Goal: Task Accomplishment & Management: Complete application form

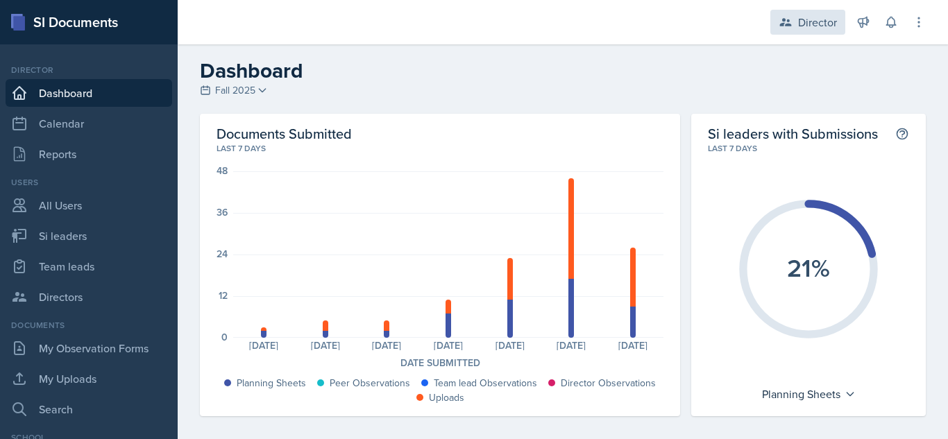
click at [807, 30] on div "Director" at bounding box center [817, 22] width 39 height 17
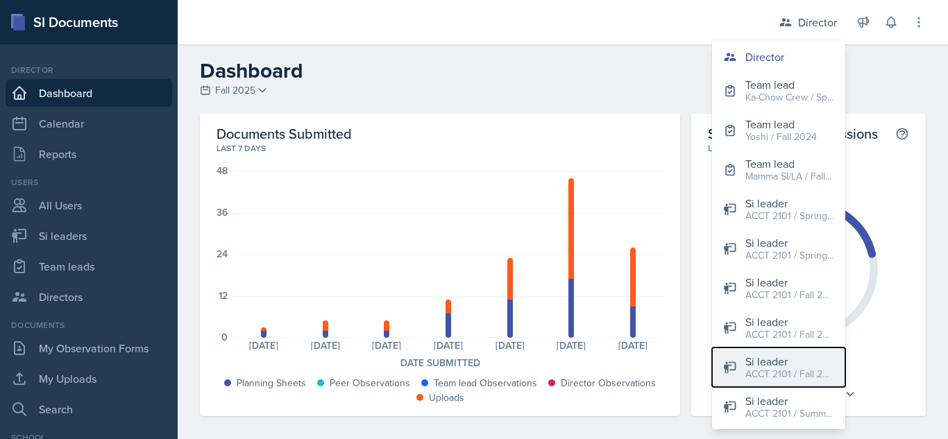
click at [770, 364] on div "Si leader" at bounding box center [789, 361] width 89 height 17
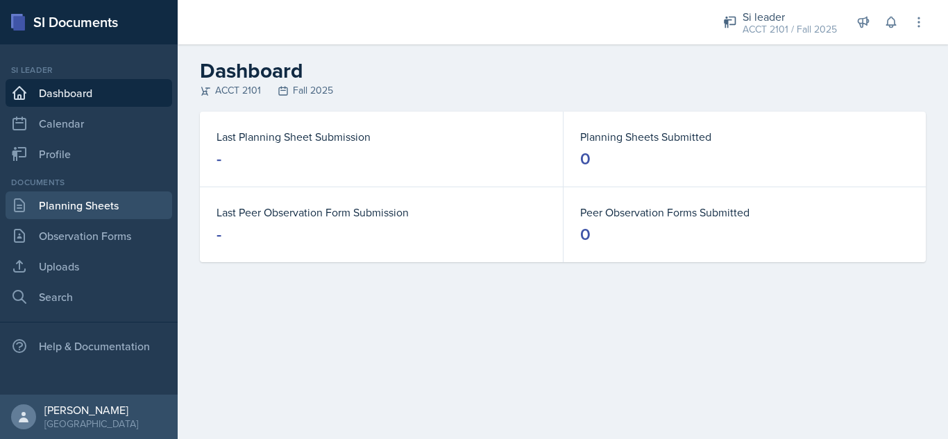
click at [92, 196] on link "Planning Sheets" at bounding box center [89, 206] width 167 height 28
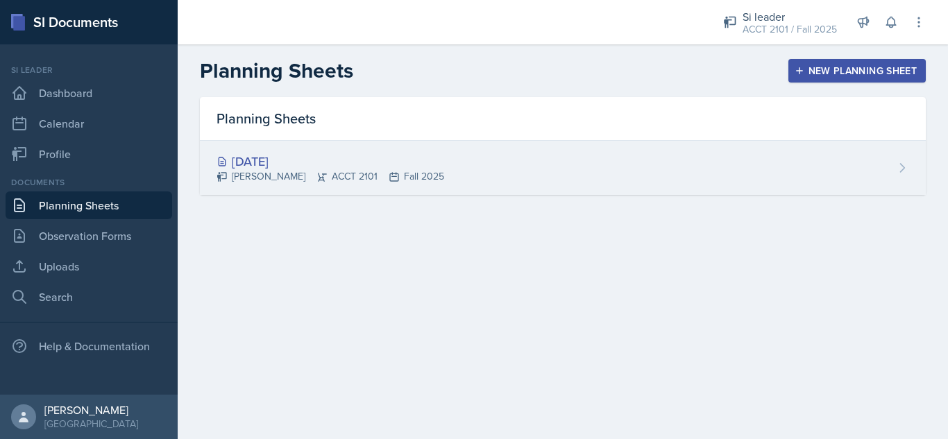
click at [410, 175] on div "[PERSON_NAME] ACCT 2101 Fall 2025" at bounding box center [331, 176] width 228 height 15
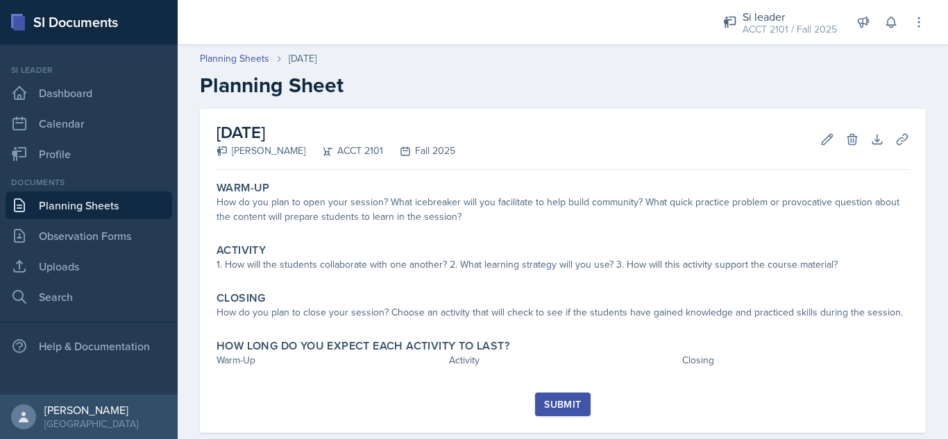
click at [87, 213] on link "Planning Sheets" at bounding box center [89, 206] width 167 height 28
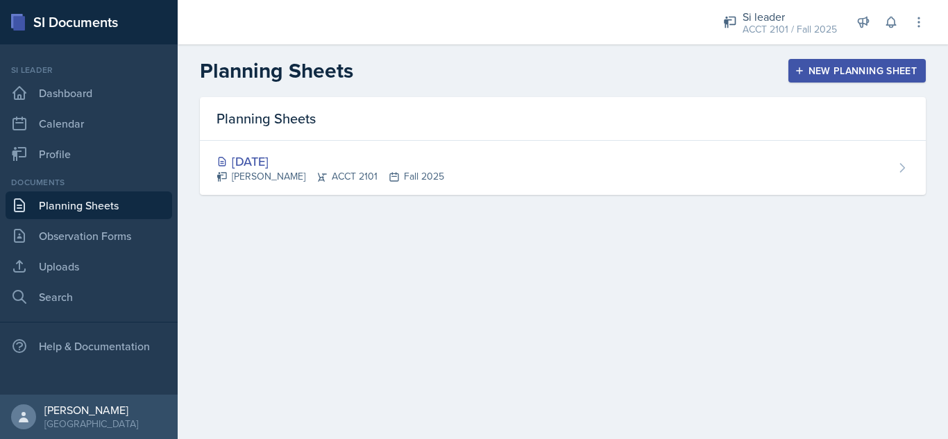
click at [820, 65] on div "New Planning Sheet" at bounding box center [857, 70] width 119 height 11
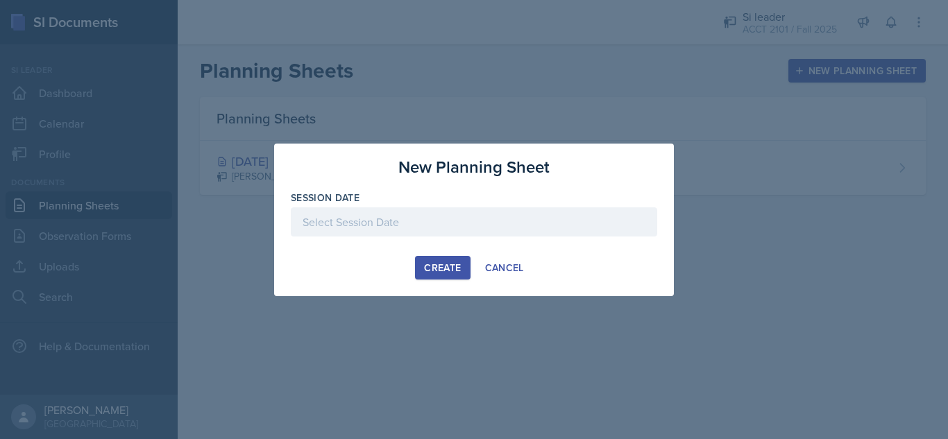
click at [498, 233] on div at bounding box center [474, 222] width 366 height 29
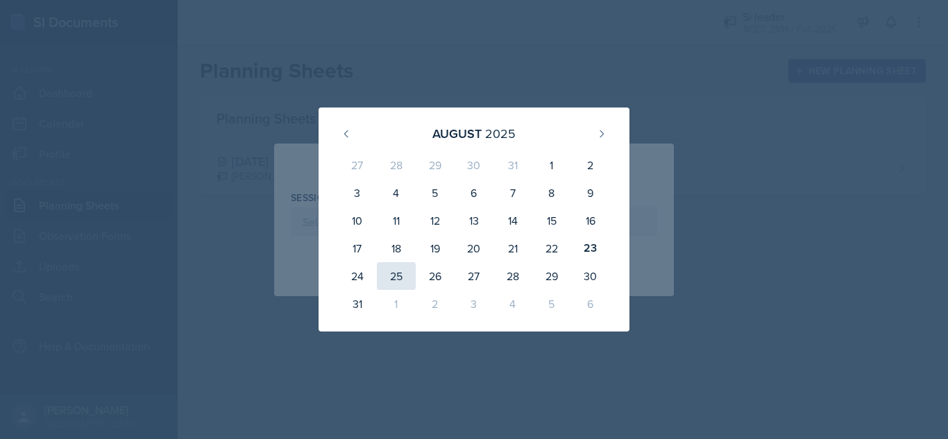
click at [399, 276] on div "25" at bounding box center [396, 276] width 39 height 28
type input "[DATE]"
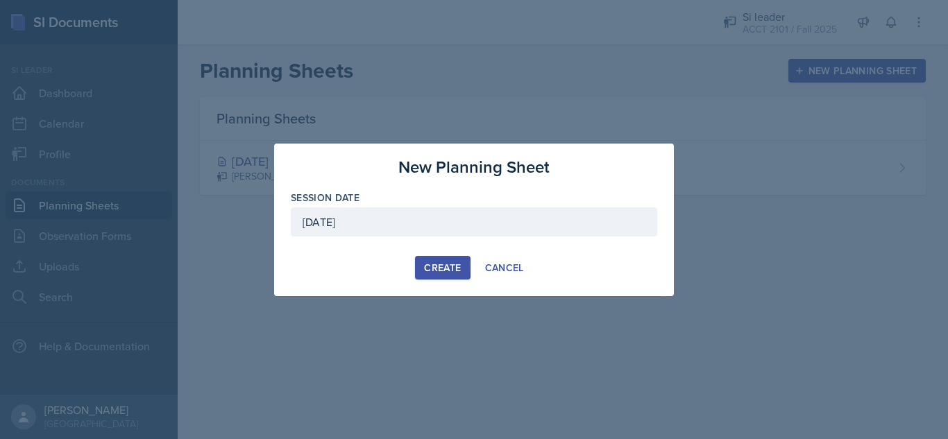
click at [432, 268] on div "Create" at bounding box center [442, 267] width 37 height 11
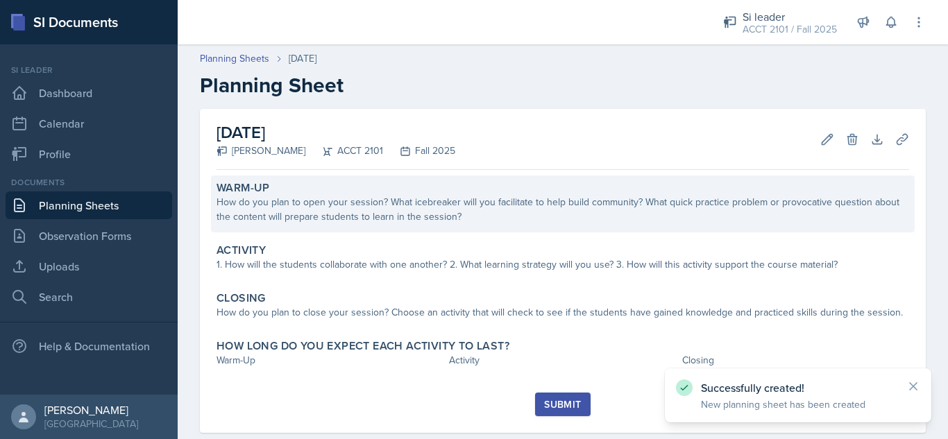
click at [289, 208] on div "How do you plan to open your session? What icebreaker will you facilitate to he…" at bounding box center [563, 209] width 693 height 29
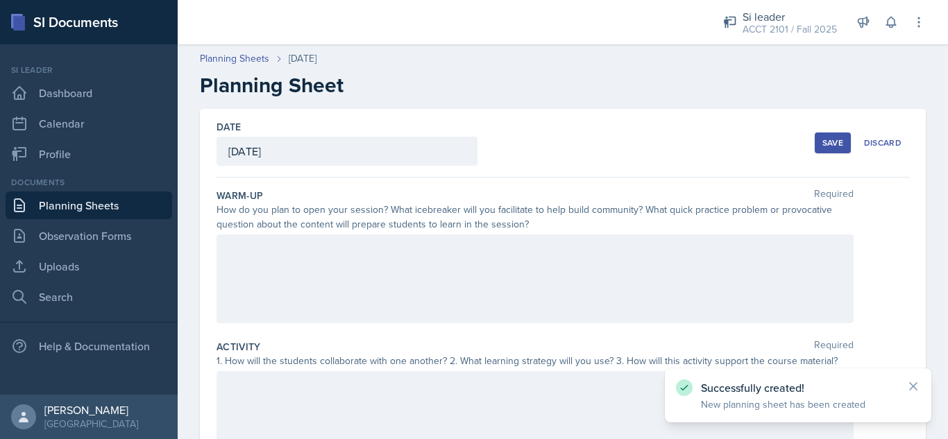
click at [260, 255] on div at bounding box center [535, 279] width 637 height 89
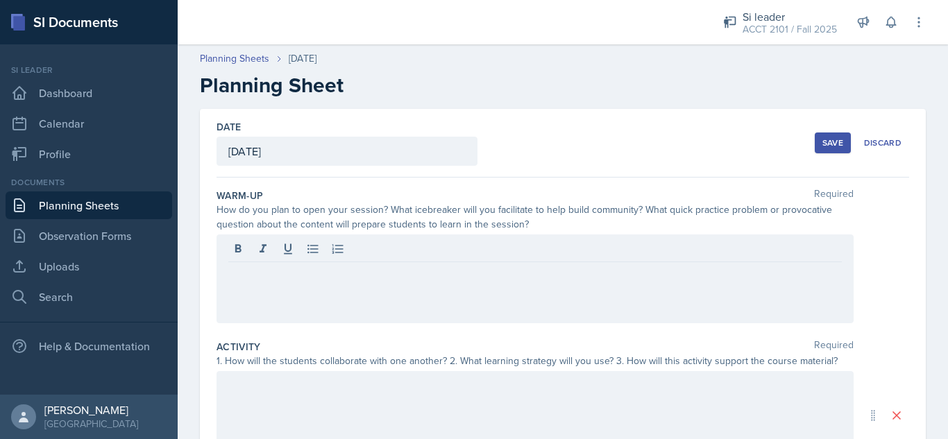
click at [399, 273] on p at bounding box center [535, 273] width 614 height 17
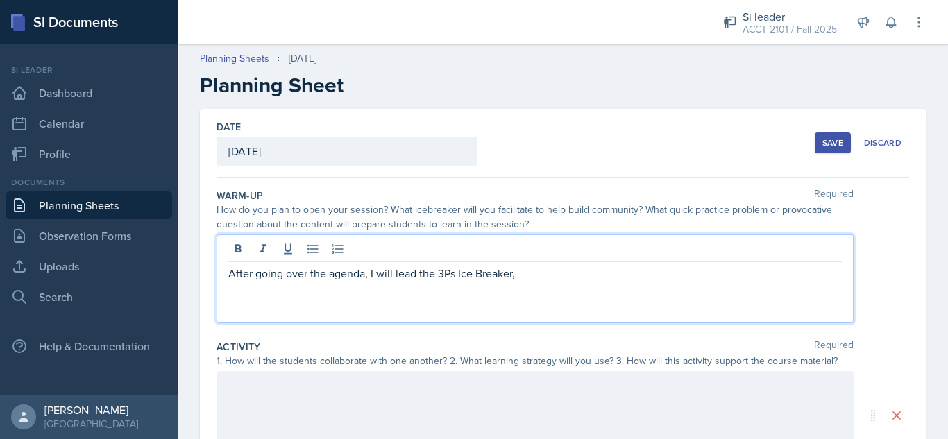
click at [539, 271] on p "After going over the agenda, I will lead the 3Ps Ice Breaker," at bounding box center [535, 273] width 614 height 17
drag, startPoint x: 260, startPoint y: 299, endPoint x: 253, endPoint y: 294, distance: 8.9
click at [253, 294] on p "After going over the agenda, I will lead the 3Ps Ice Breaker, students, startin…" at bounding box center [535, 281] width 614 height 33
click at [307, 292] on p "After going over the agenda, I will lead the 3Ps Ice Breaker, students, startin…" at bounding box center [535, 281] width 614 height 33
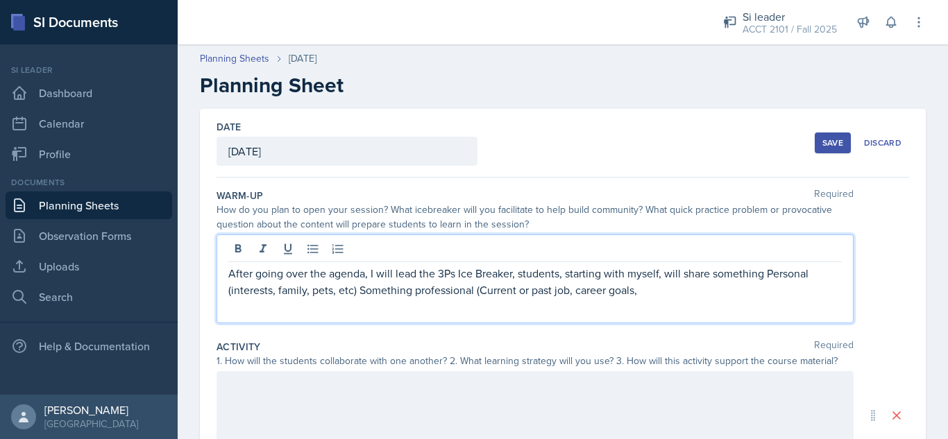
click at [658, 293] on p "After going over the agenda, I will lead the 3Ps Ice Breaker, students, startin…" at bounding box center [535, 281] width 614 height 33
click at [725, 296] on p "After going over the agenda, I will lead the 3Ps Ice Breaker, students, startin…" at bounding box center [535, 281] width 614 height 33
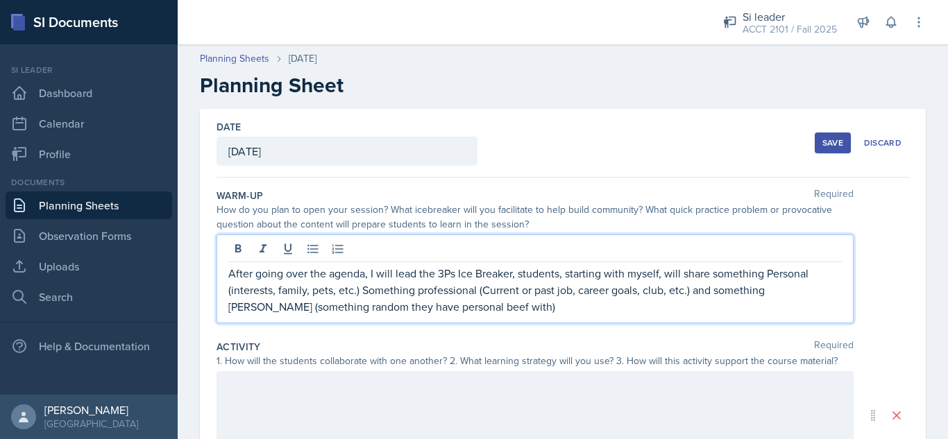
click at [489, 412] on div at bounding box center [535, 415] width 637 height 89
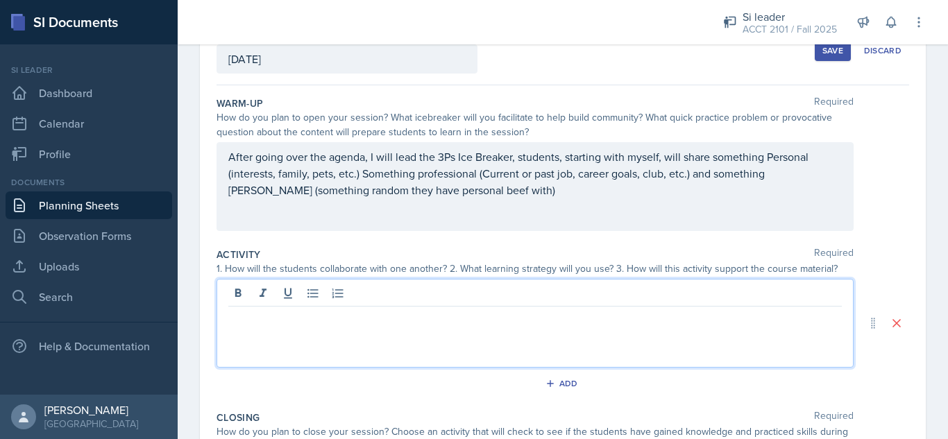
scroll to position [208, 0]
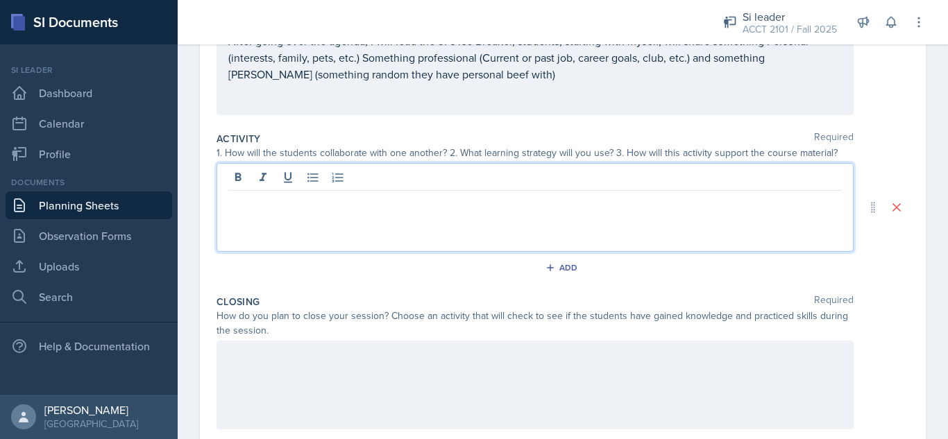
click at [426, 204] on p at bounding box center [535, 202] width 614 height 17
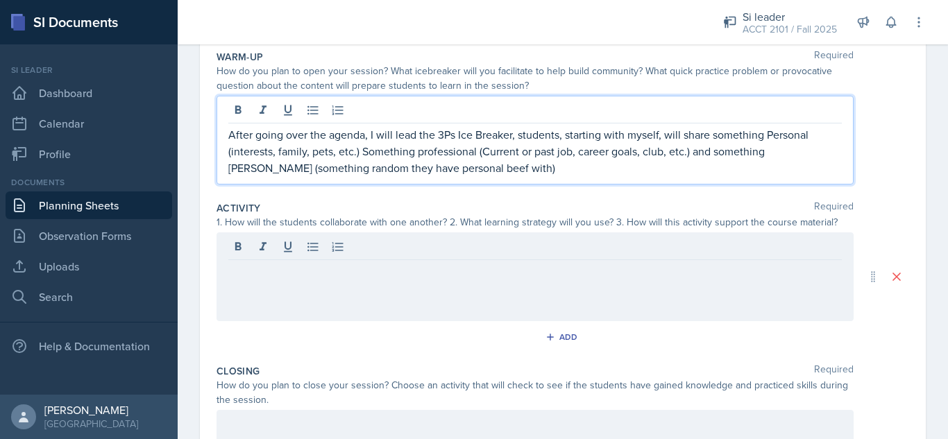
scroll to position [163, 0]
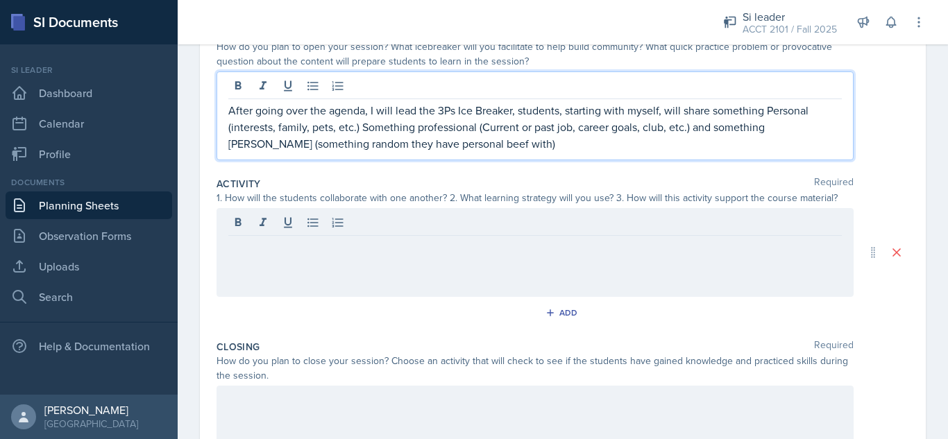
click at [668, 128] on p "After going over the agenda, I will lead the 3Ps Ice Breaker, students, startin…" at bounding box center [535, 127] width 614 height 50
click at [487, 255] on div at bounding box center [535, 252] width 637 height 89
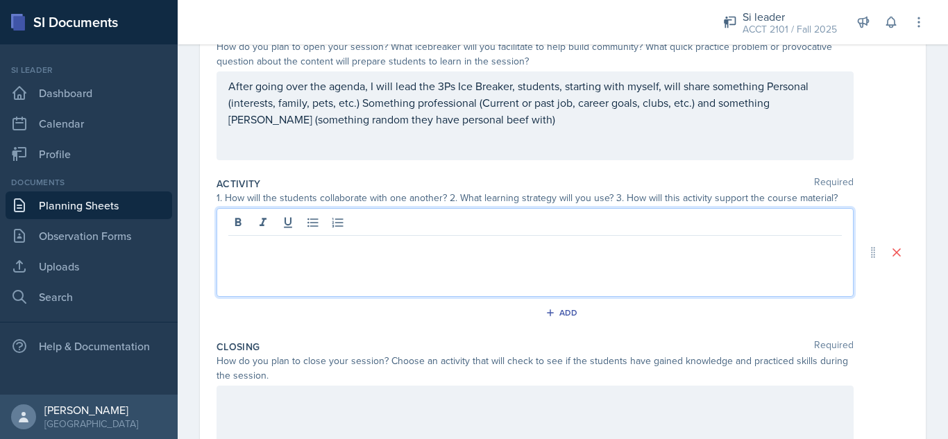
scroll to position [187, 0]
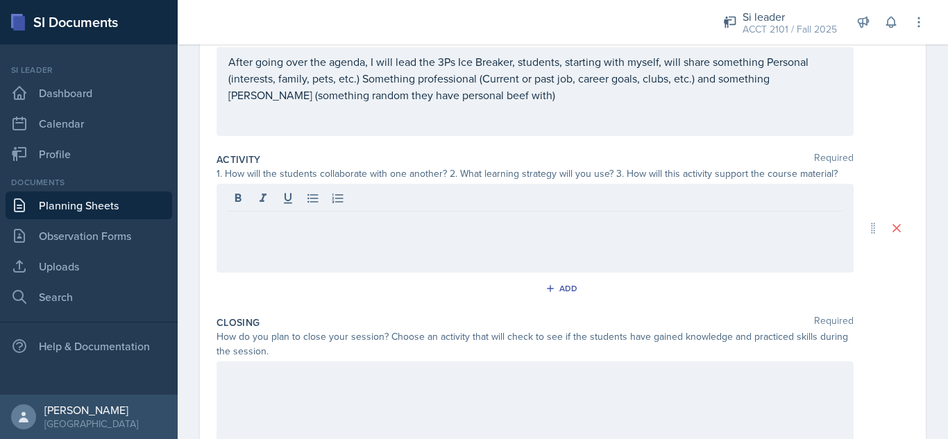
click at [310, 228] on p at bounding box center [535, 222] width 614 height 17
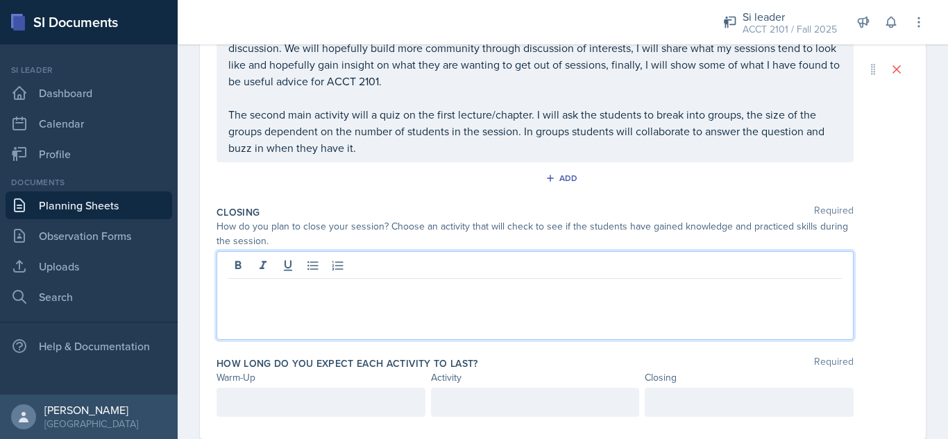
scroll to position [396, 0]
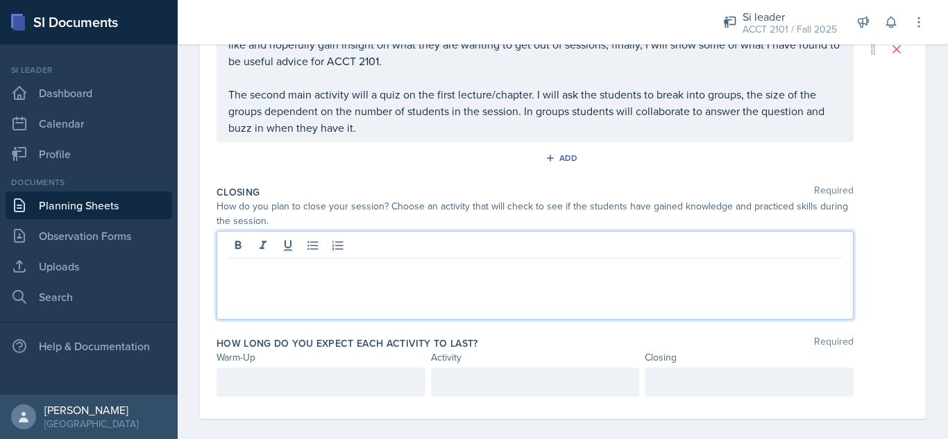
click at [308, 266] on p at bounding box center [535, 270] width 614 height 17
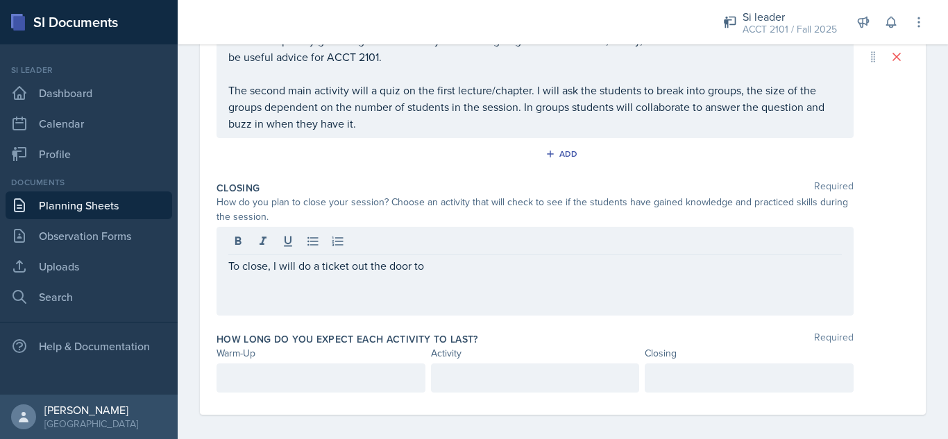
click at [511, 264] on p "To close, I will do a ticket out the door to" at bounding box center [535, 266] width 614 height 17
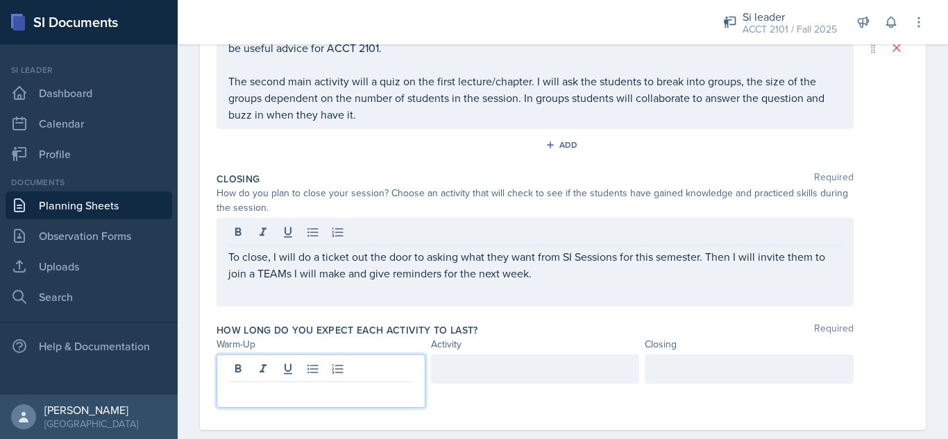
scroll to position [429, 0]
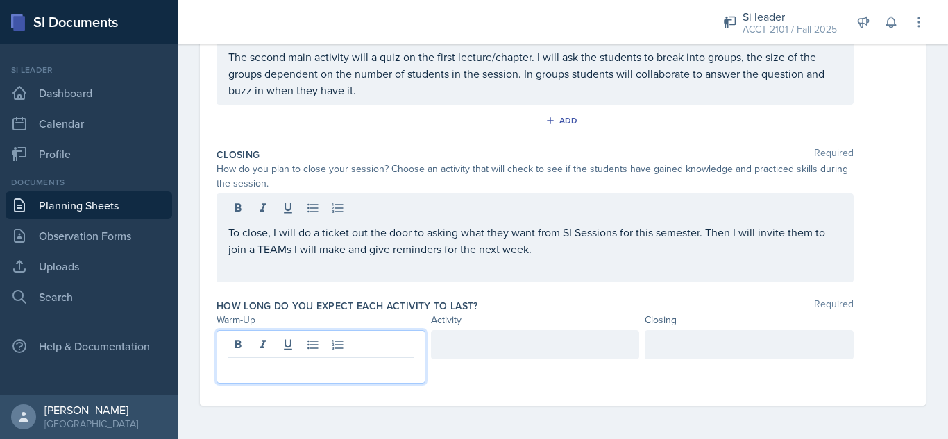
click at [357, 372] on p at bounding box center [320, 369] width 185 height 17
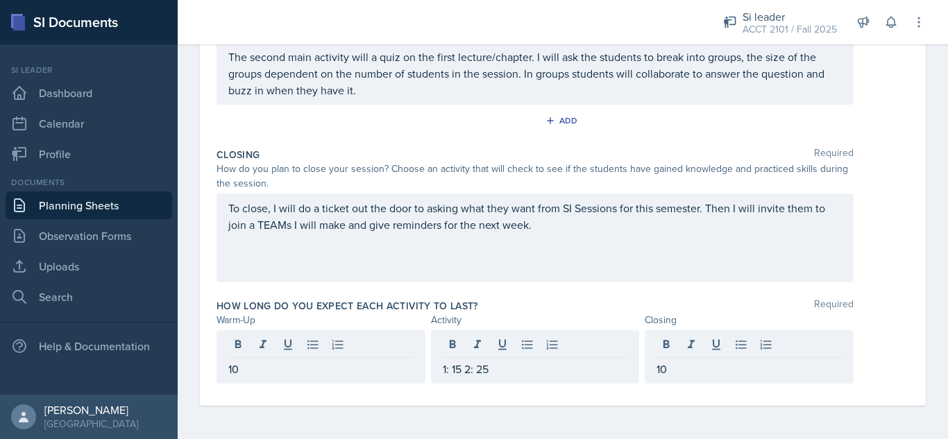
click at [528, 303] on div "How long do you expect each activity to last? Required" at bounding box center [563, 306] width 693 height 14
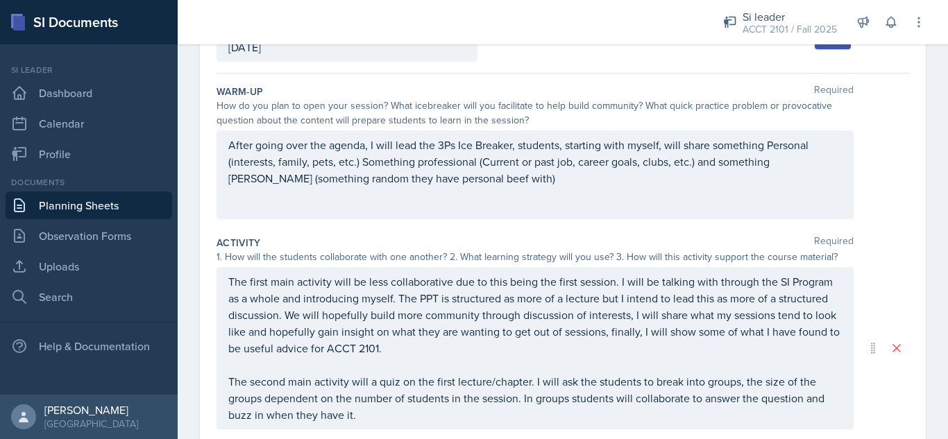
scroll to position [0, 0]
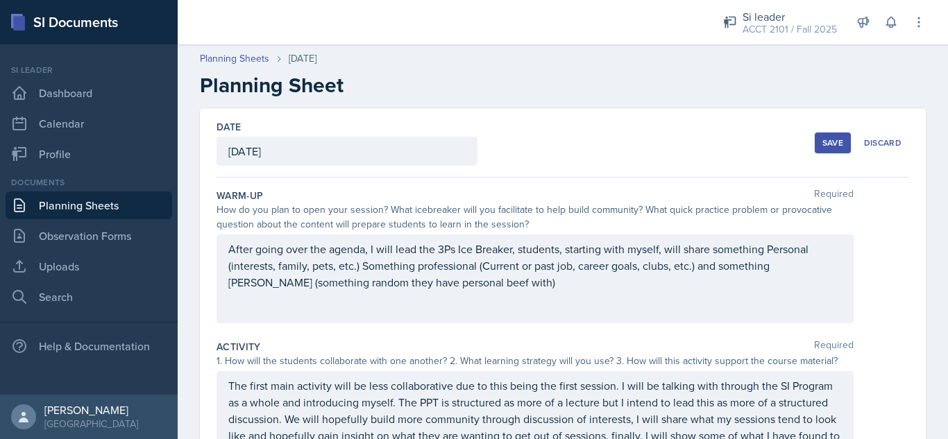
click at [825, 147] on div "Save" at bounding box center [833, 142] width 21 height 11
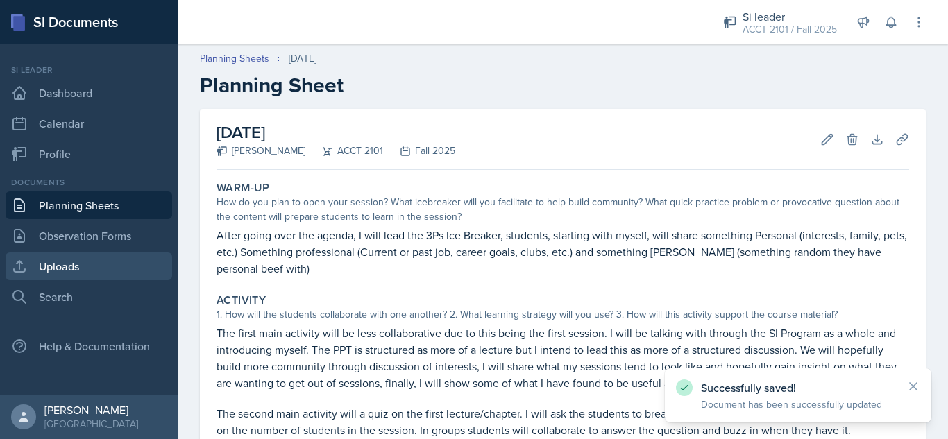
click at [61, 270] on link "Uploads" at bounding box center [89, 267] width 167 height 28
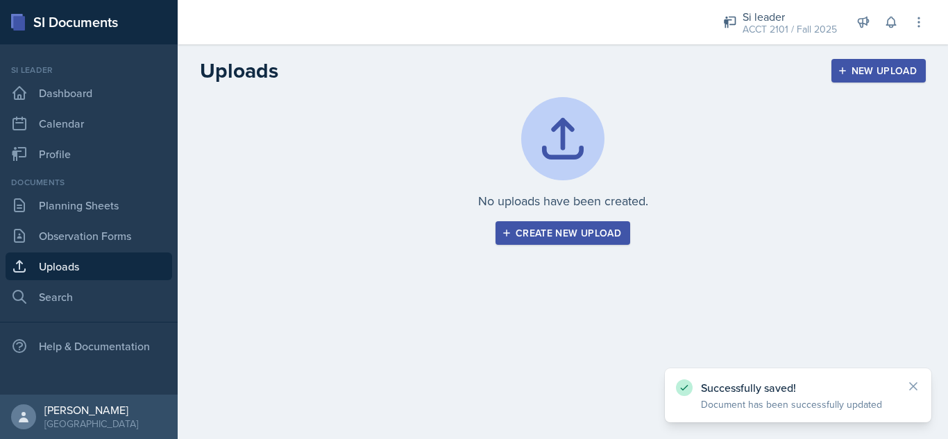
click at [605, 233] on div "Create new upload" at bounding box center [563, 233] width 117 height 11
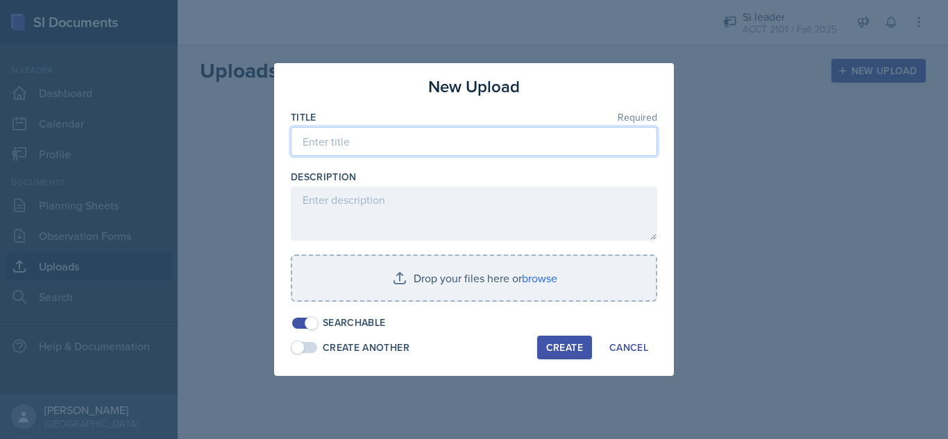
drag, startPoint x: 477, startPoint y: 139, endPoint x: 473, endPoint y: 146, distance: 8.7
click at [473, 146] on input at bounding box center [474, 141] width 366 height 29
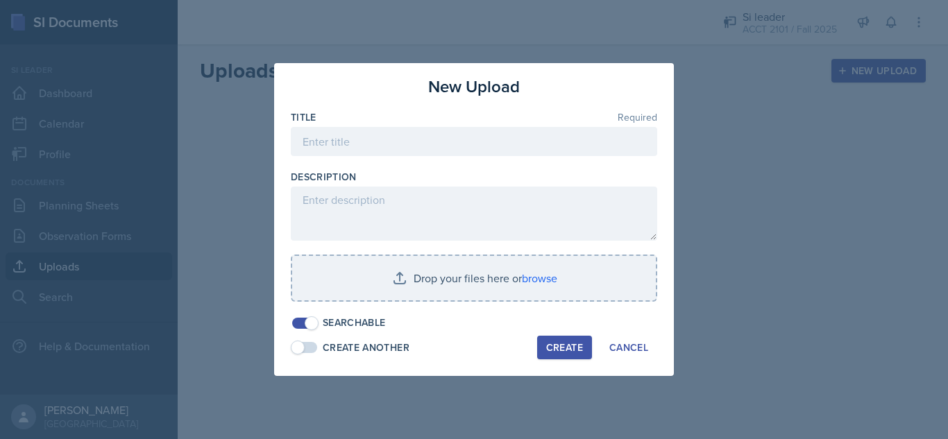
click at [471, 156] on div at bounding box center [474, 163] width 366 height 14
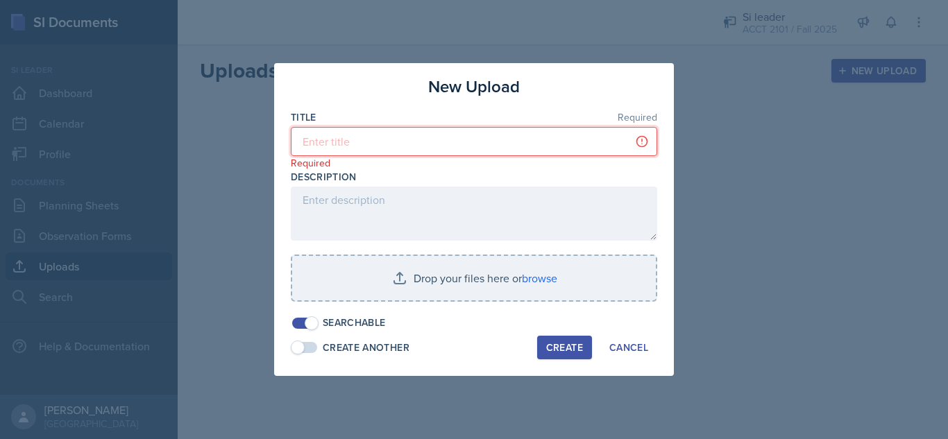
click at [472, 142] on input at bounding box center [474, 141] width 366 height 29
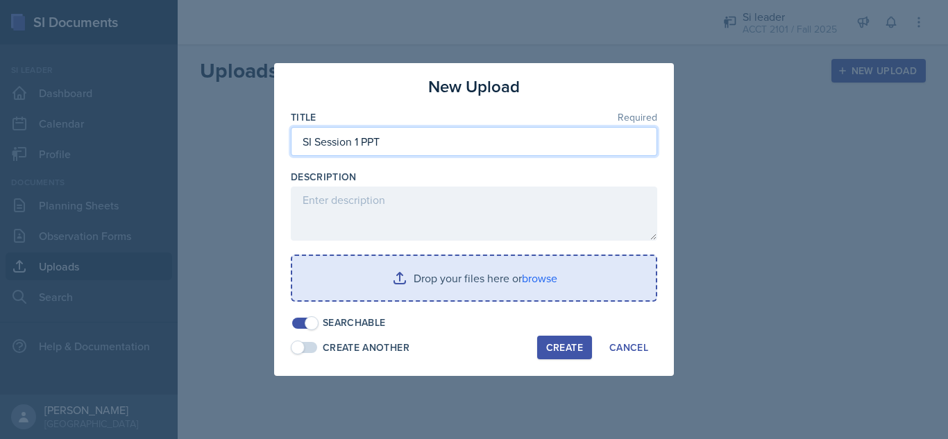
type input "SI Session 1 PPT"
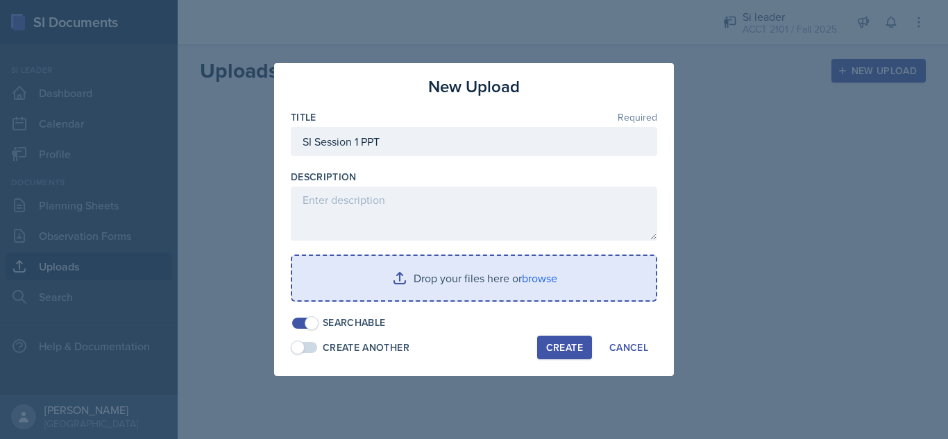
click at [531, 280] on input "file" at bounding box center [474, 278] width 364 height 44
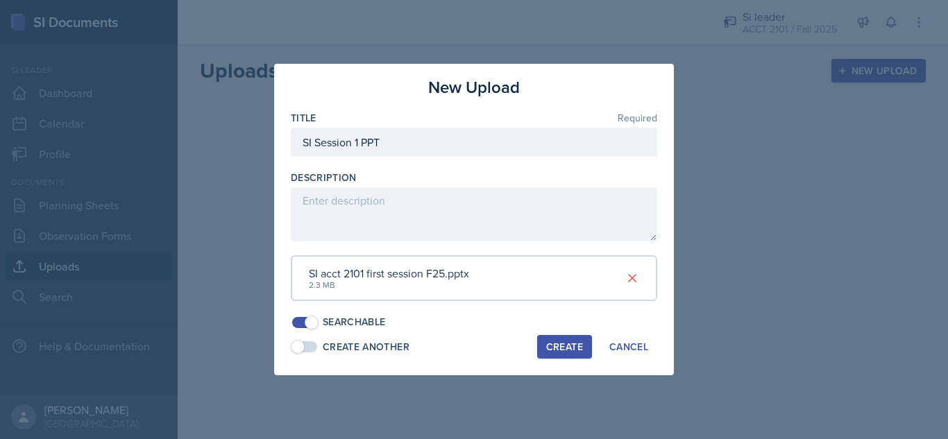
click at [560, 347] on div "Create" at bounding box center [564, 347] width 37 height 11
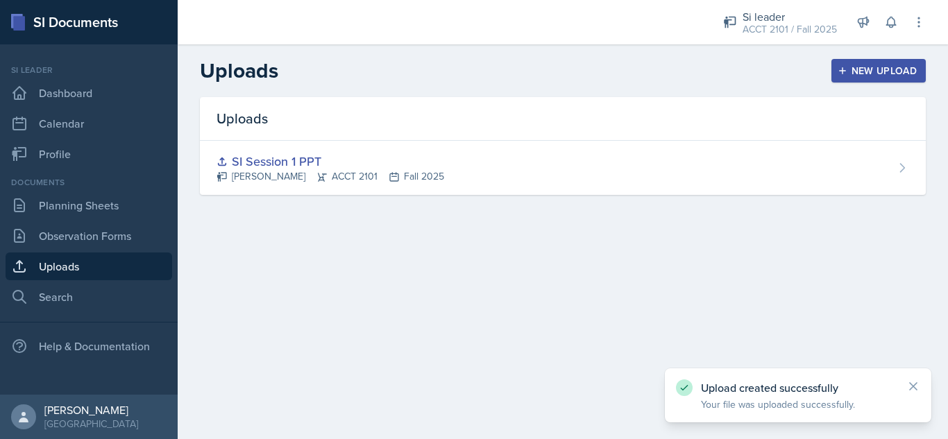
click at [62, 183] on div "Documents" at bounding box center [89, 182] width 167 height 12
click at [69, 201] on link "Planning Sheets" at bounding box center [89, 206] width 167 height 28
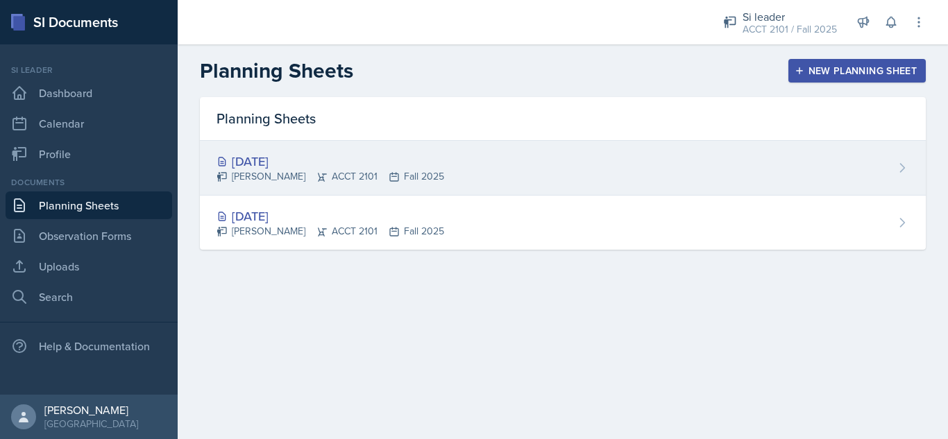
click at [857, 165] on div "[DATE] [PERSON_NAME] ACCT 2101 Fall 2025" at bounding box center [563, 168] width 726 height 55
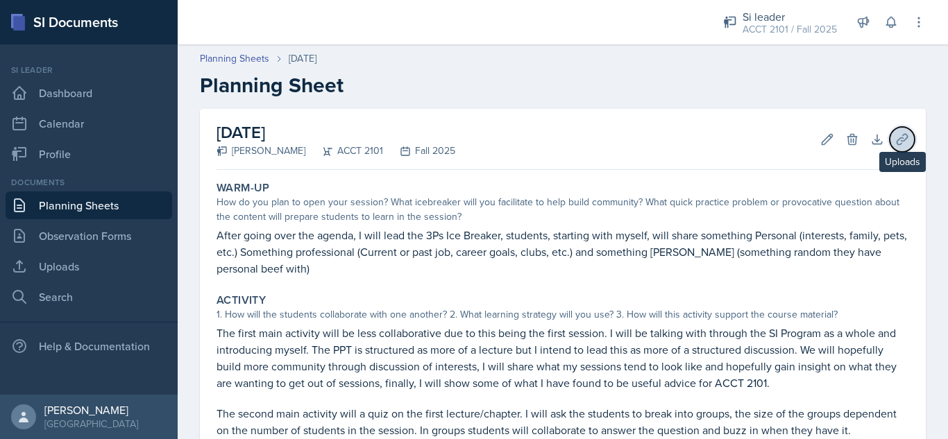
click at [895, 142] on icon at bounding box center [902, 140] width 14 height 14
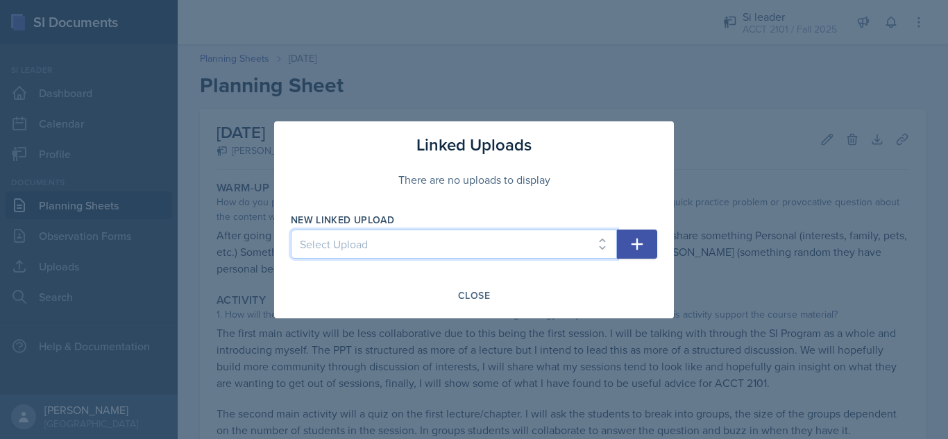
click at [574, 241] on select "Select Upload SI Session 1 PPT" at bounding box center [454, 244] width 326 height 29
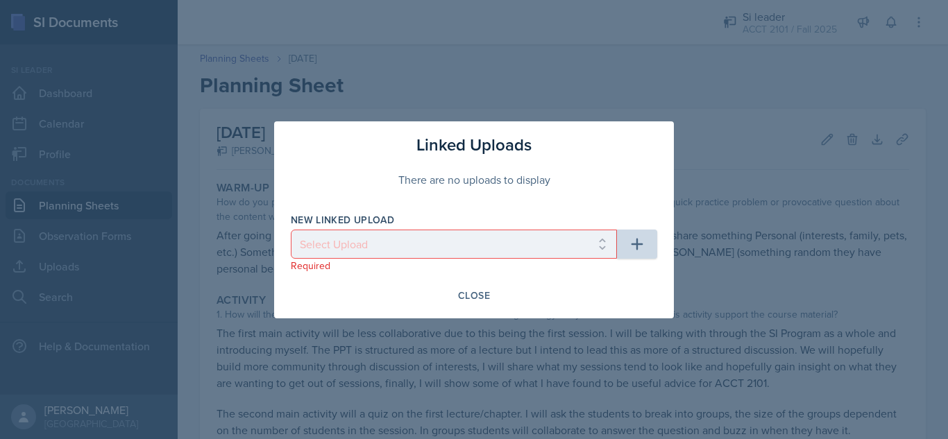
click at [475, 314] on div "Linked Uploads There are no uploads to display New Linked Upload Select Upload …" at bounding box center [474, 219] width 400 height 197
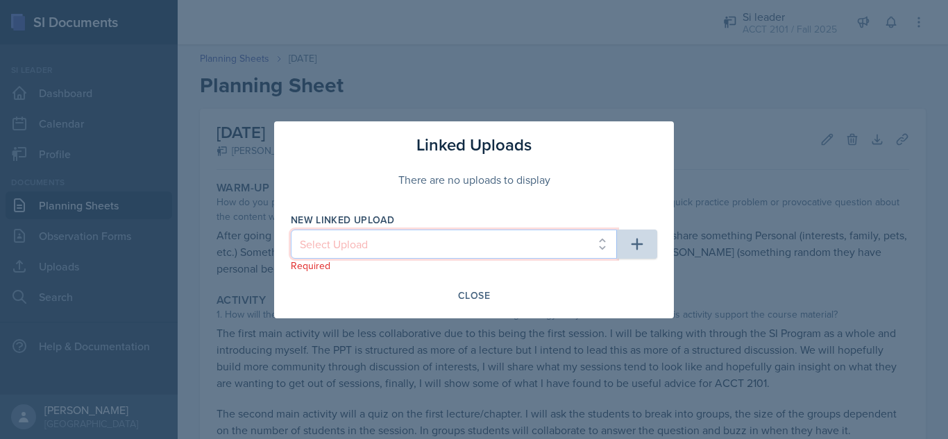
drag, startPoint x: 584, startPoint y: 247, endPoint x: 576, endPoint y: 255, distance: 11.3
click at [583, 247] on select "Select Upload SI Session 1 PPT" at bounding box center [454, 244] width 326 height 29
select select "ed4cb7bf-d258-4d04-b0de-84873ffa712f"
click at [291, 230] on select "Select Upload SI Session 1 PPT" at bounding box center [454, 244] width 326 height 29
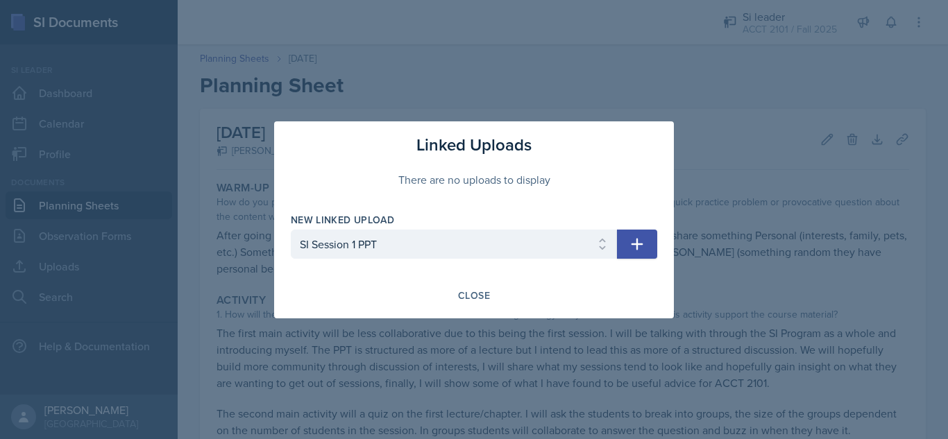
click at [654, 234] on button "button" at bounding box center [637, 244] width 40 height 29
select select
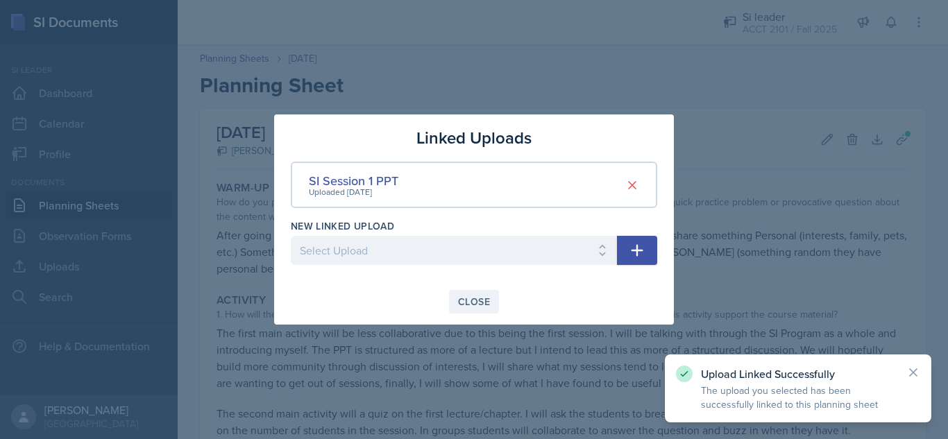
click at [484, 304] on div "Close" at bounding box center [474, 301] width 32 height 11
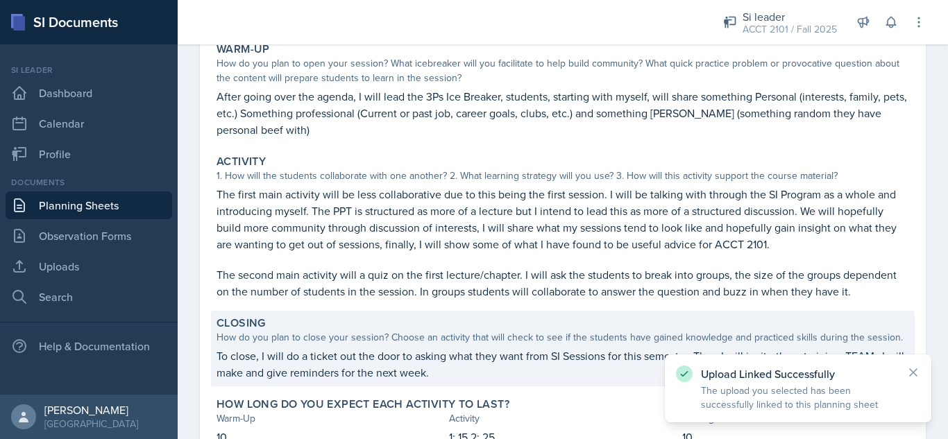
scroll to position [241, 0]
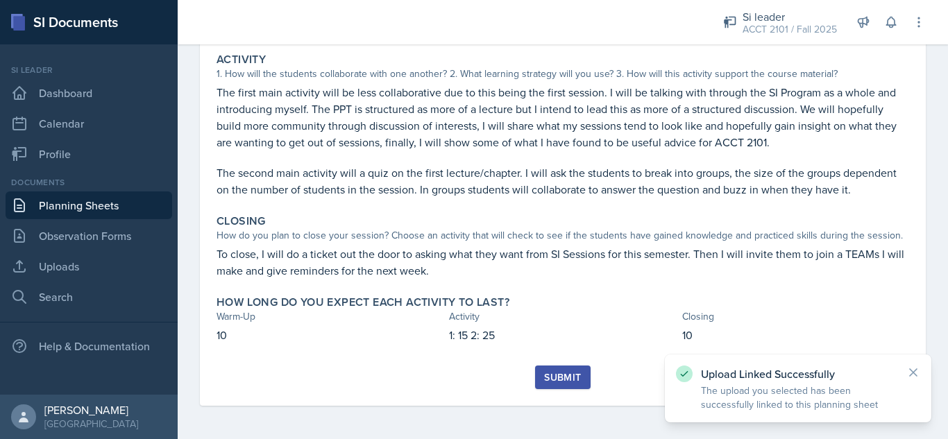
click at [556, 374] on div "Submit" at bounding box center [562, 377] width 37 height 11
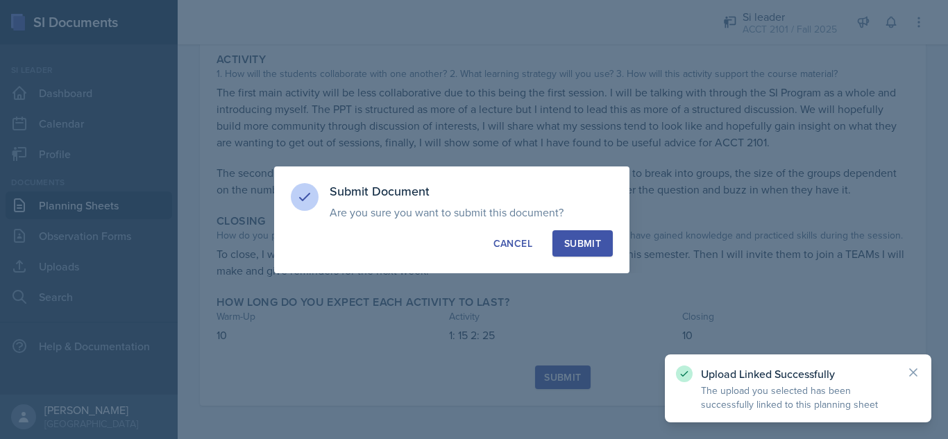
click at [587, 241] on div "Submit" at bounding box center [582, 244] width 37 height 14
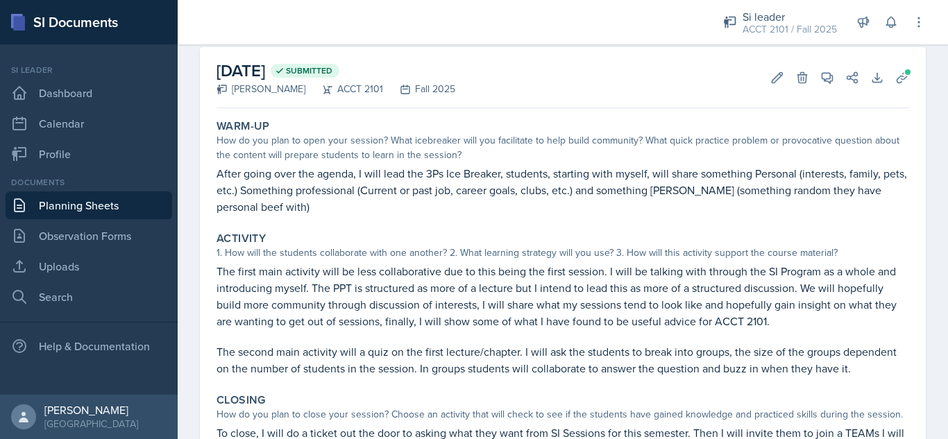
scroll to position [0, 0]
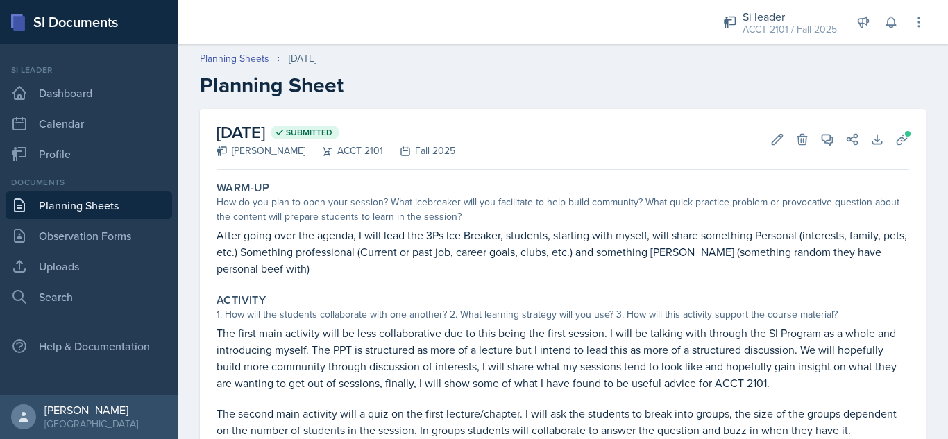
click at [67, 209] on link "Planning Sheets" at bounding box center [89, 206] width 167 height 28
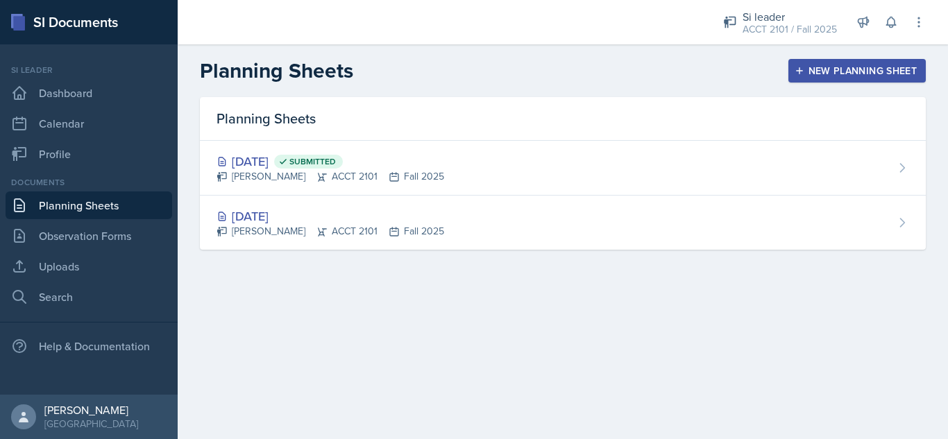
click at [875, 66] on div "New Planning Sheet" at bounding box center [857, 70] width 119 height 11
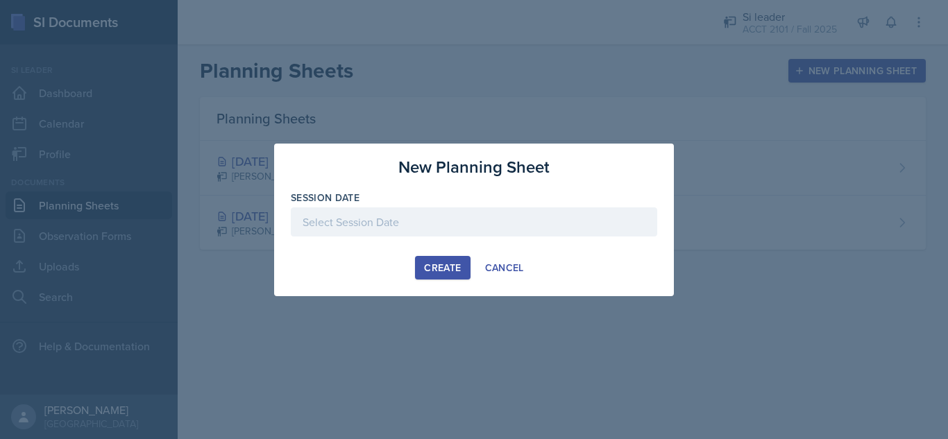
click at [500, 210] on div at bounding box center [474, 222] width 366 height 29
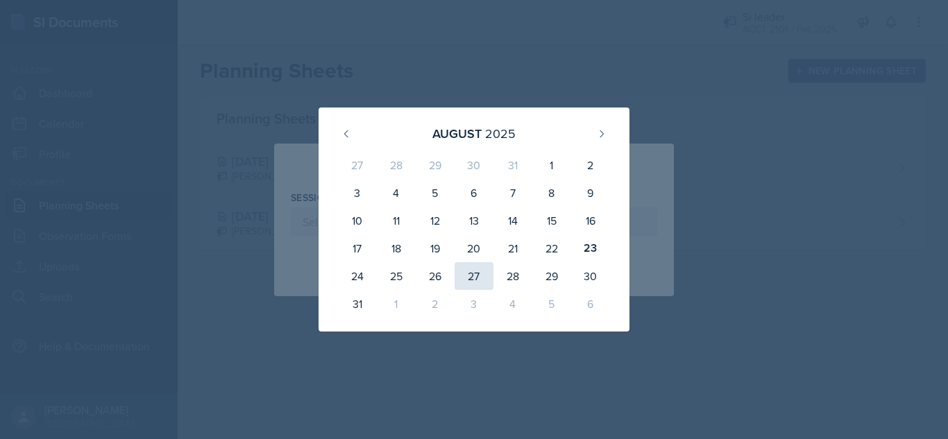
click at [469, 284] on div "27" at bounding box center [474, 276] width 39 height 28
type input "[DATE]"
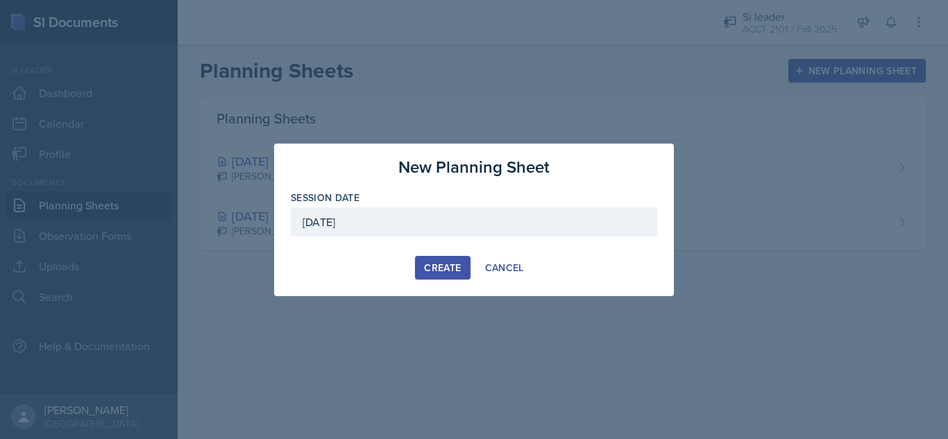
click at [457, 272] on div "Create" at bounding box center [442, 267] width 37 height 11
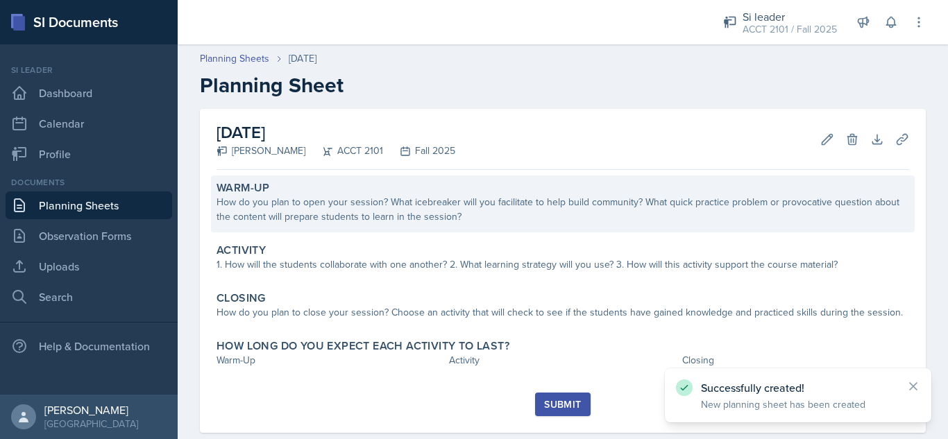
click at [450, 205] on div "How do you plan to open your session? What icebreaker will you facilitate to he…" at bounding box center [563, 209] width 693 height 29
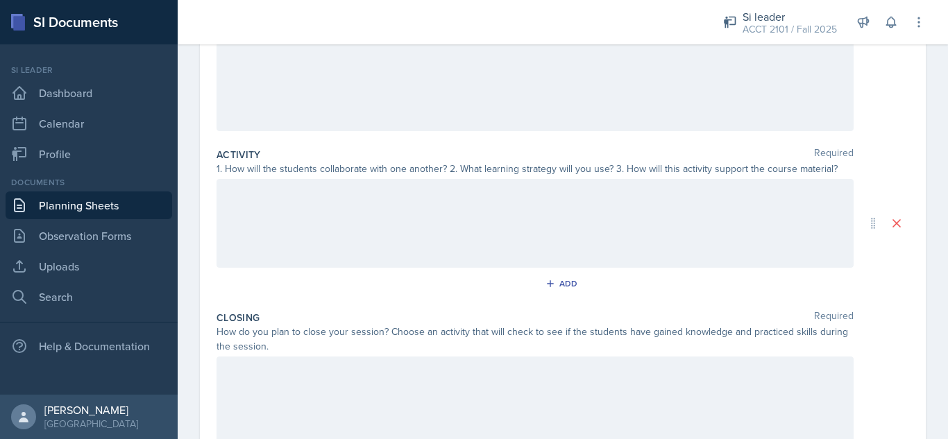
scroll to position [53, 0]
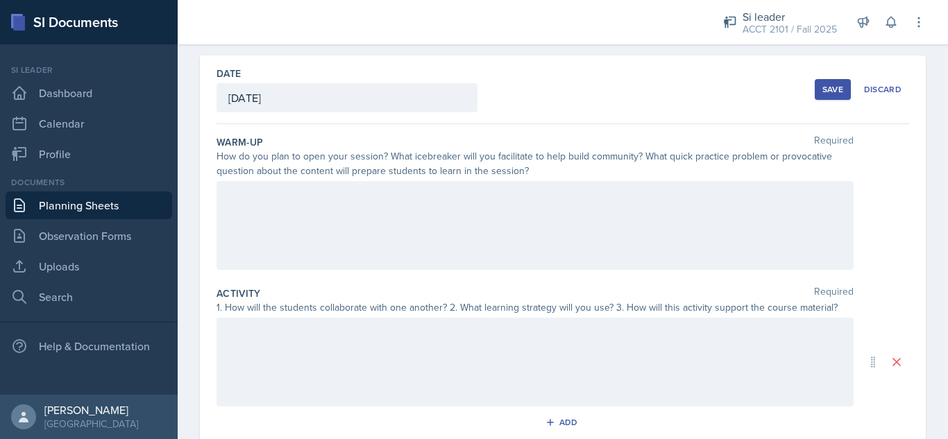
click at [357, 218] on div at bounding box center [535, 225] width 637 height 89
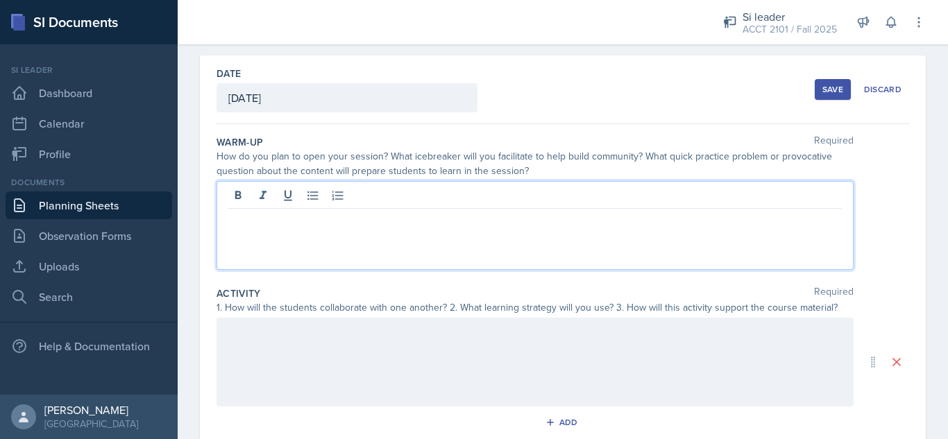
scroll to position [78, 0]
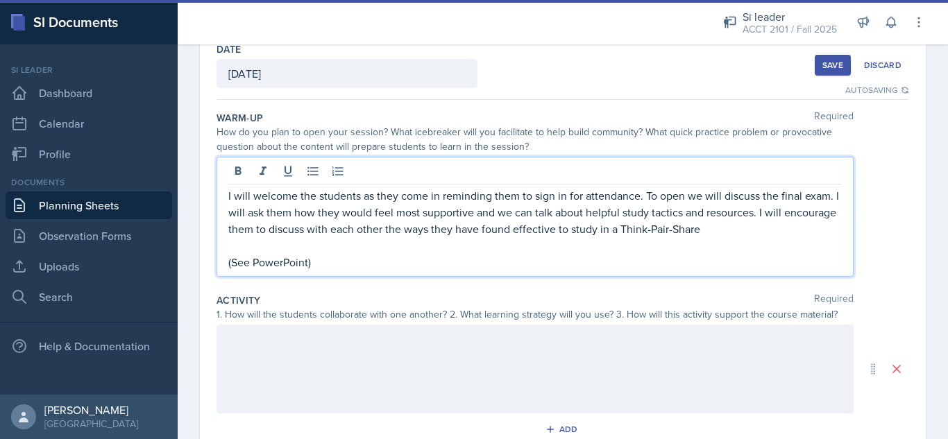
click at [309, 353] on div at bounding box center [535, 369] width 637 height 89
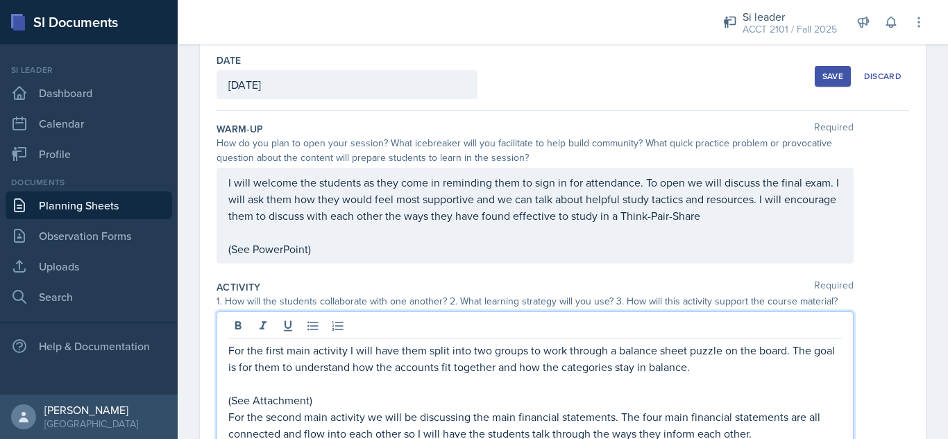
scroll to position [20, 0]
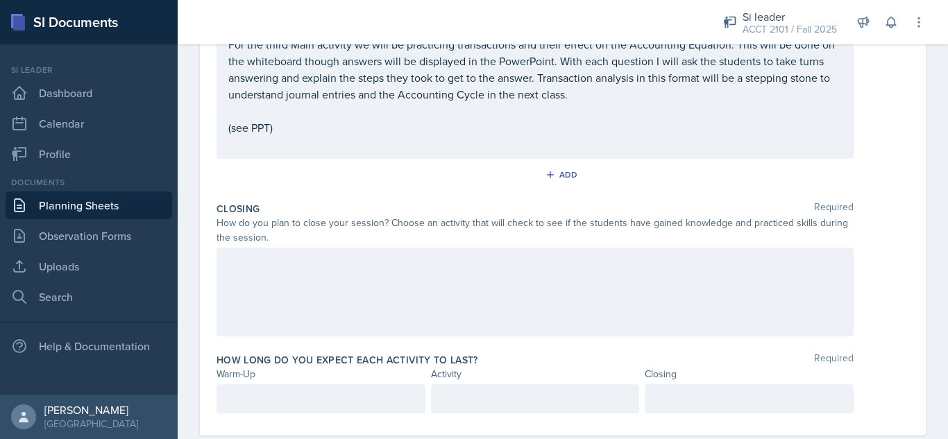
click at [365, 295] on div at bounding box center [535, 292] width 637 height 89
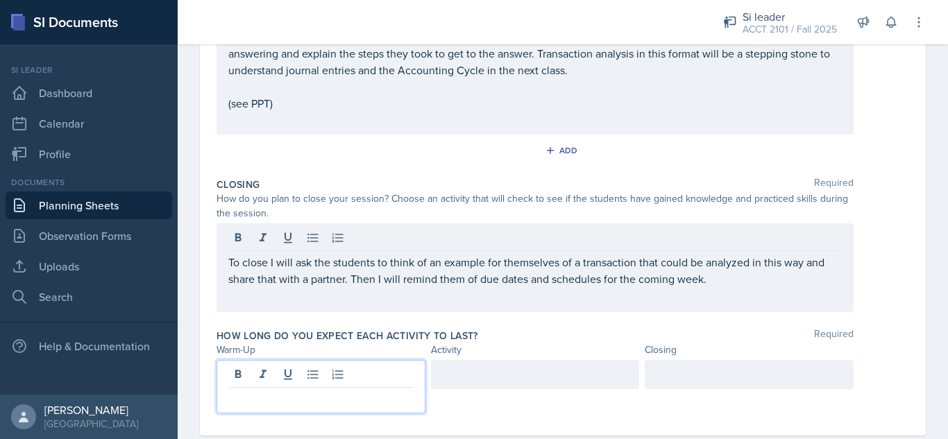
click at [369, 370] on div at bounding box center [321, 386] width 209 height 53
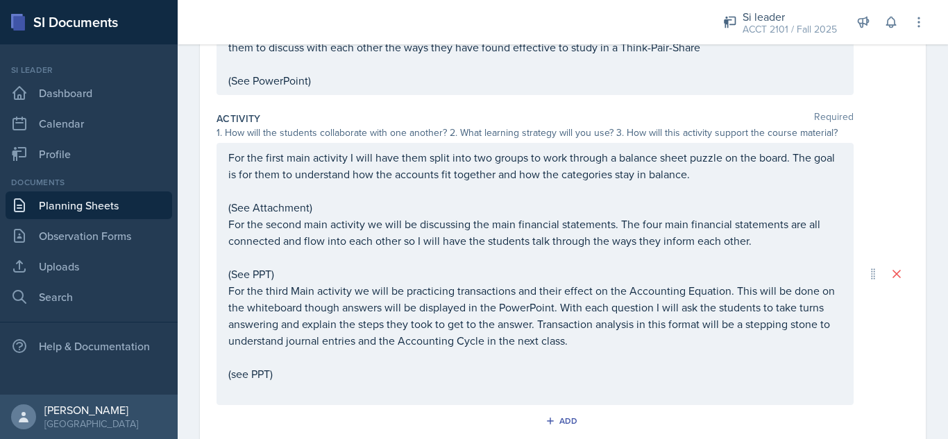
scroll to position [142, 0]
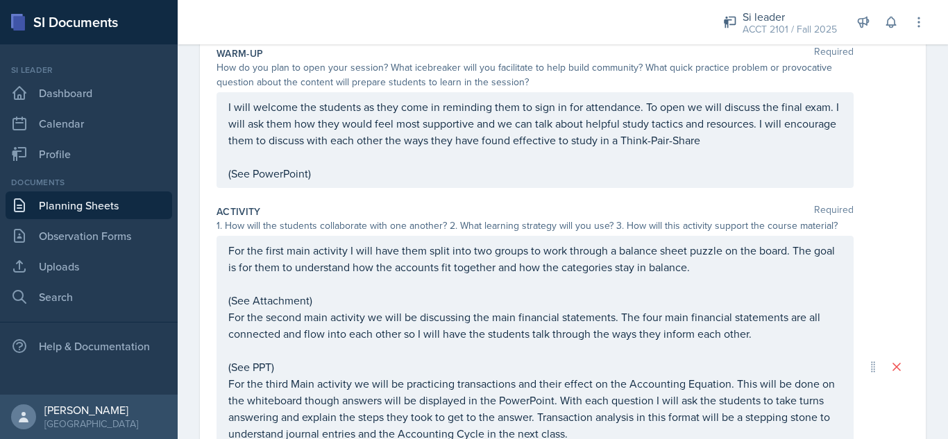
click at [779, 138] on p "I will welcome the students as they come in reminding them to sign in for atten…" at bounding box center [535, 124] width 614 height 50
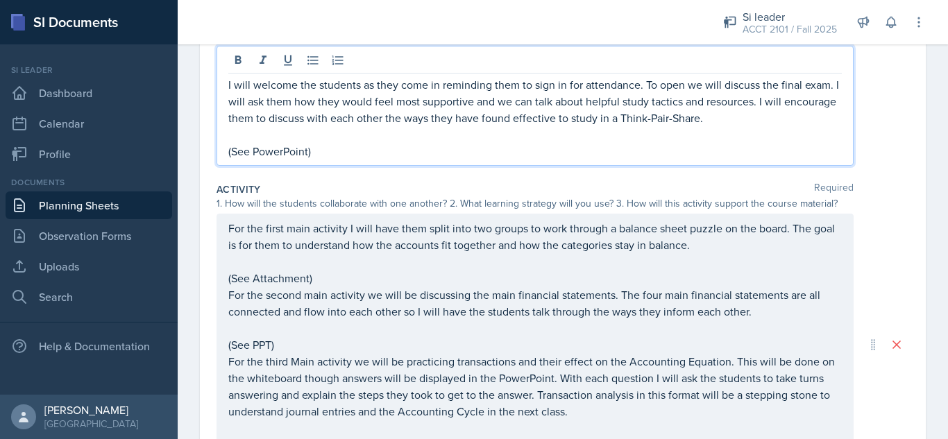
scroll to position [27, 0]
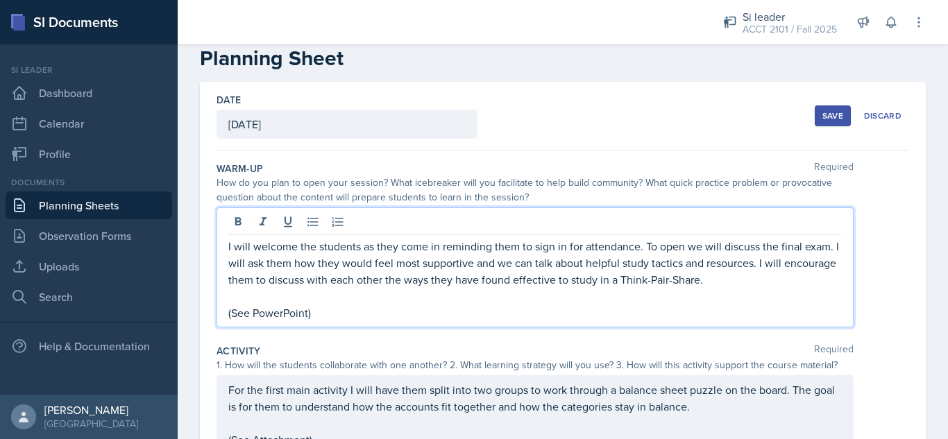
drag, startPoint x: 768, startPoint y: 287, endPoint x: 223, endPoint y: 246, distance: 546.4
click at [223, 246] on div "I will welcome the students as they come in reminding them to sign in for atten…" at bounding box center [535, 268] width 637 height 120
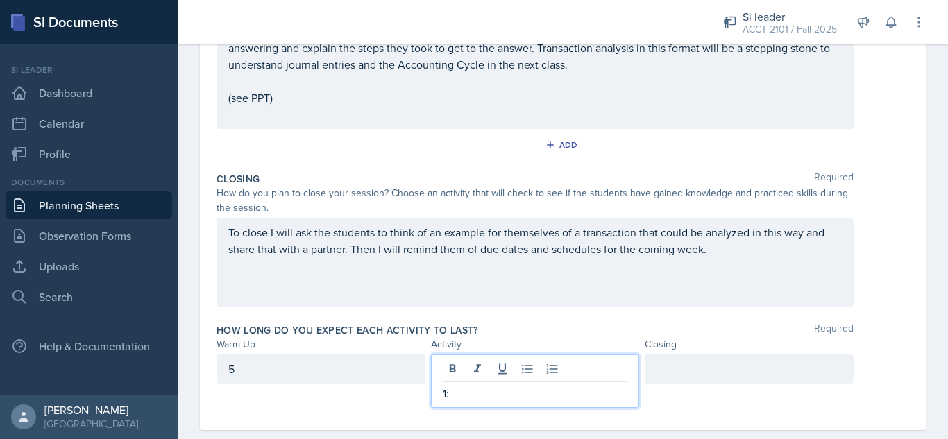
scroll to position [529, 0]
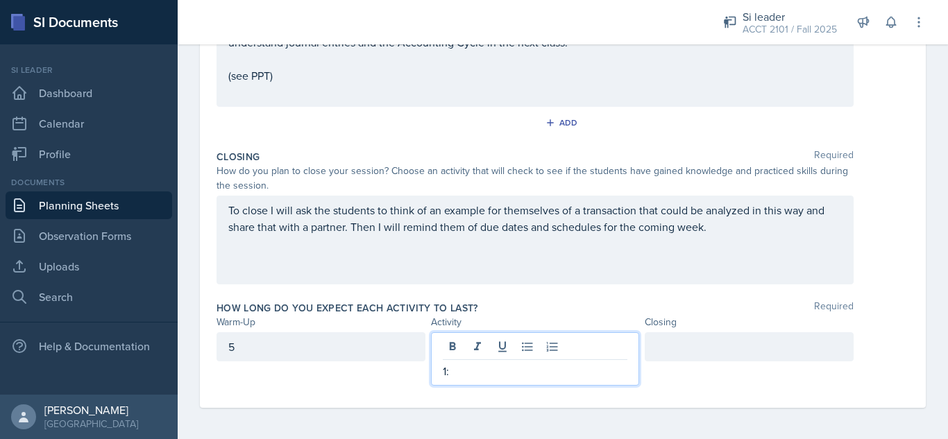
click at [502, 373] on p "1:" at bounding box center [535, 371] width 185 height 17
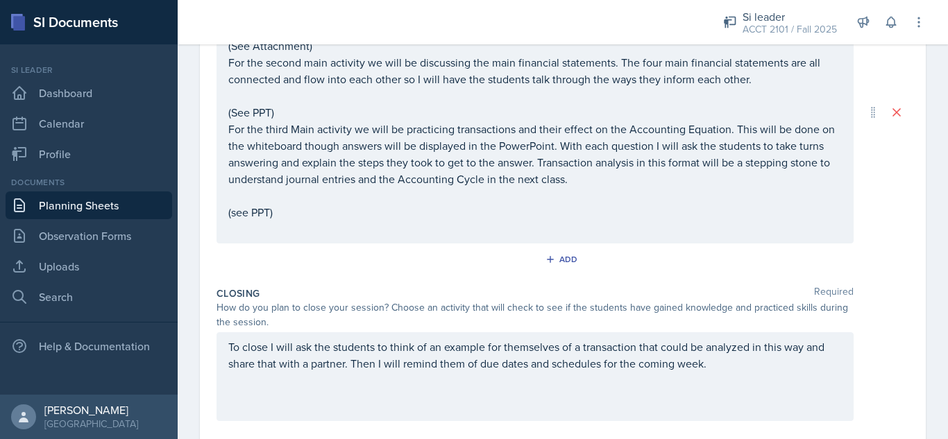
scroll to position [251, 0]
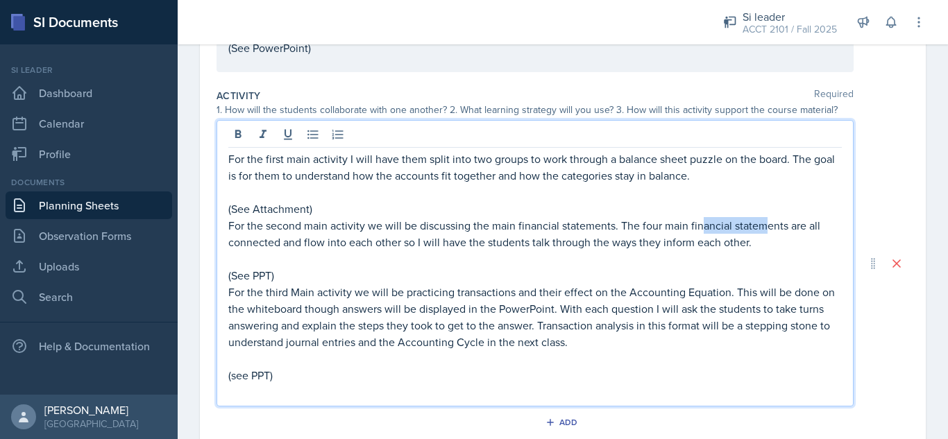
drag, startPoint x: 764, startPoint y: 221, endPoint x: 699, endPoint y: 230, distance: 65.1
click at [699, 230] on p "For the second main activity we will be discussing the main financial statement…" at bounding box center [535, 233] width 614 height 33
click at [739, 232] on p "For the second main activity we will be discussing the main financial statement…" at bounding box center [535, 233] width 614 height 33
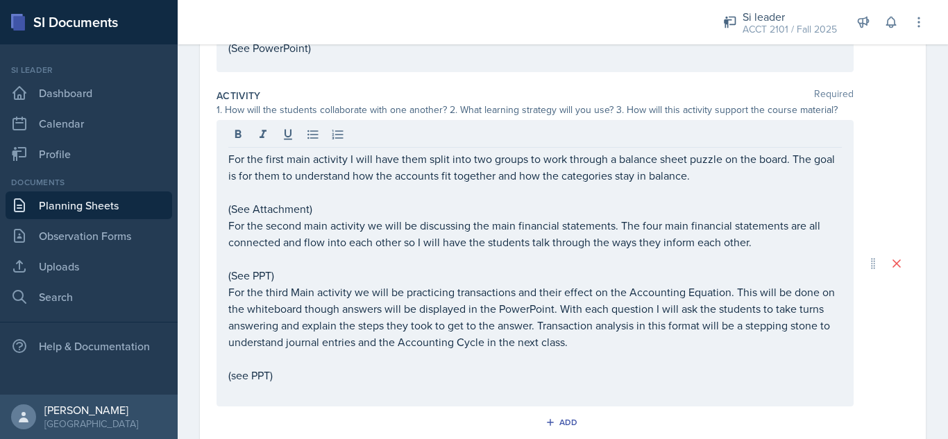
click at [270, 240] on p "For the second main activity we will be discussing the main financial statement…" at bounding box center [535, 233] width 614 height 33
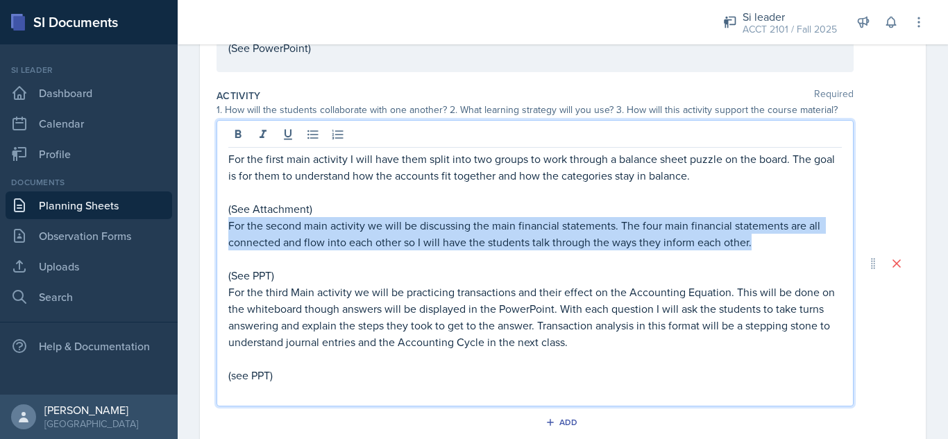
drag, startPoint x: 779, startPoint y: 242, endPoint x: 228, endPoint y: 221, distance: 551.5
click at [228, 221] on p "For the second main activity we will be discussing the main financial statement…" at bounding box center [535, 233] width 614 height 33
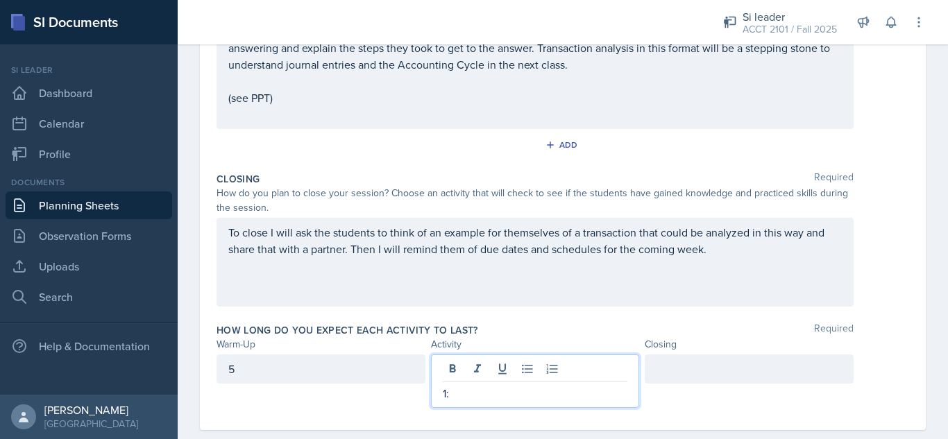
scroll to position [529, 0]
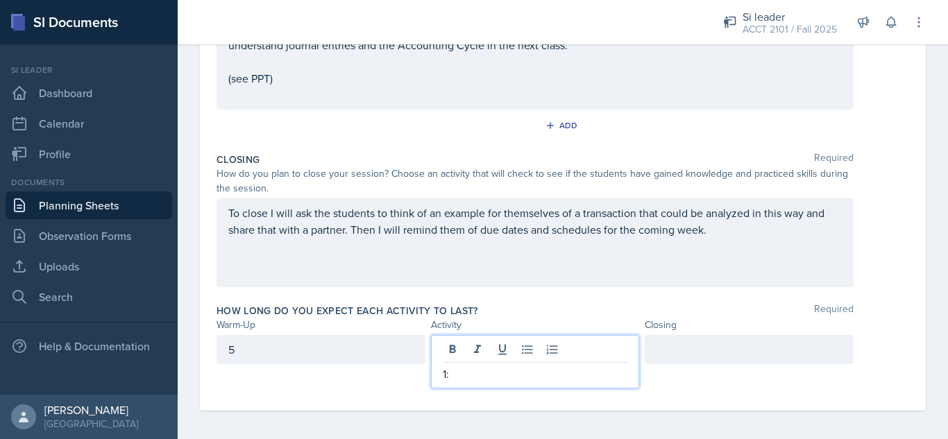
click at [468, 371] on p "1:" at bounding box center [535, 374] width 185 height 17
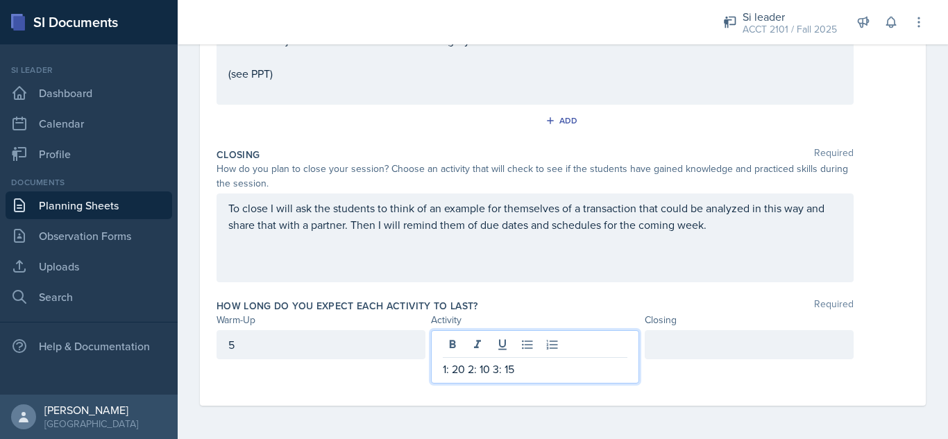
click at [722, 346] on div at bounding box center [749, 344] width 209 height 29
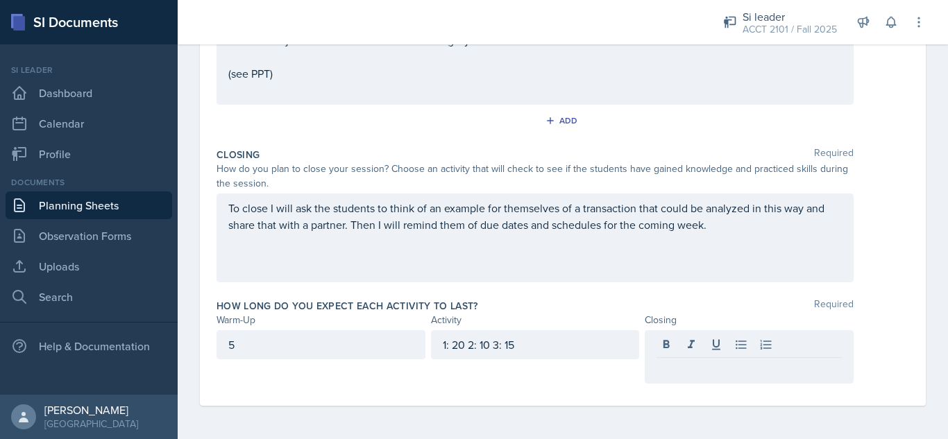
click at [691, 362] on p at bounding box center [749, 369] width 185 height 17
click at [637, 293] on div "Closing Required How do you plan to close your session? Choose an activity that…" at bounding box center [563, 217] width 693 height 151
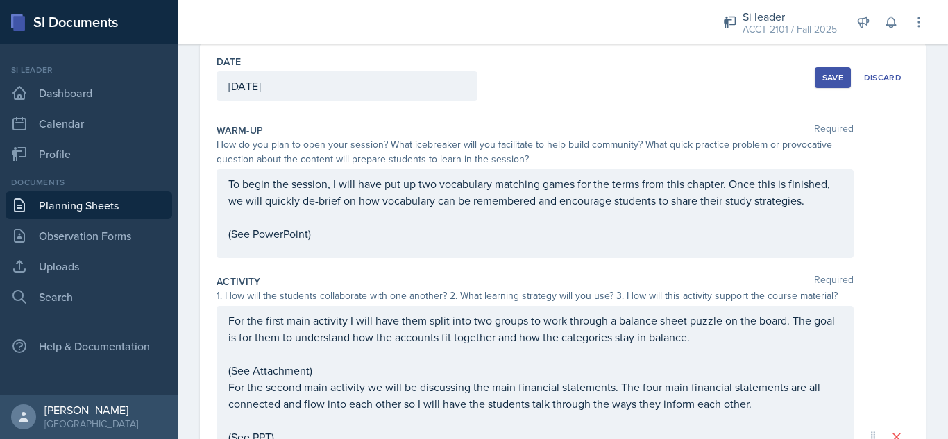
scroll to position [0, 0]
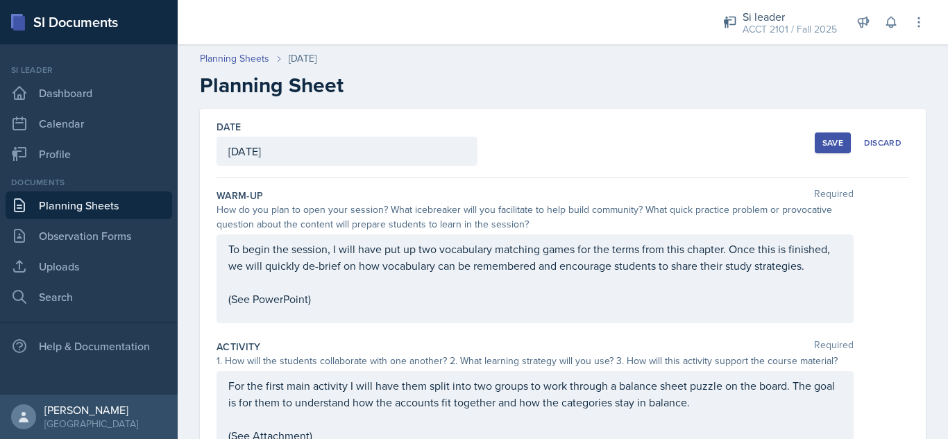
click at [825, 153] on div "Save Discard" at bounding box center [862, 143] width 94 height 32
click at [825, 149] on button "Save" at bounding box center [833, 143] width 36 height 21
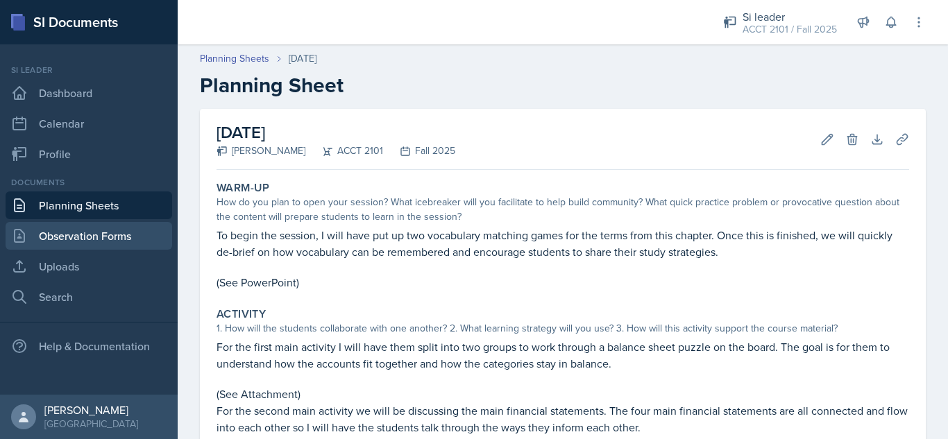
click at [74, 232] on link "Observation Forms" at bounding box center [89, 236] width 167 height 28
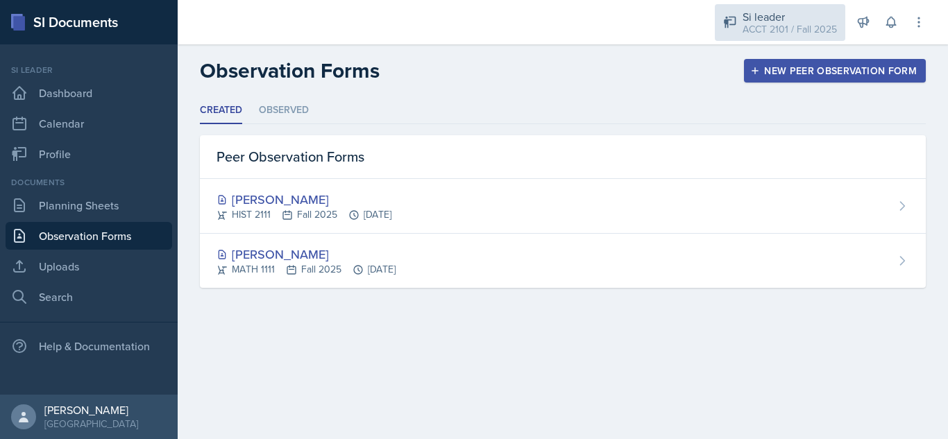
click at [809, 27] on div "ACCT 2101 / Fall 2025" at bounding box center [790, 29] width 94 height 15
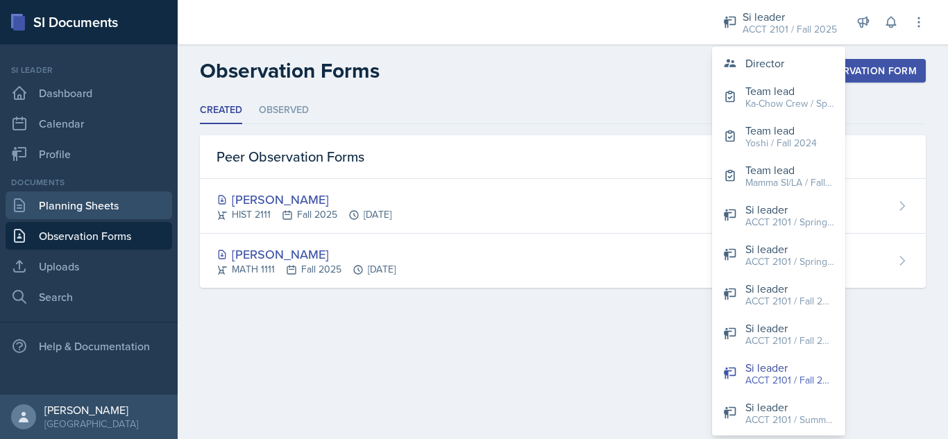
click at [53, 214] on link "Planning Sheets" at bounding box center [89, 206] width 167 height 28
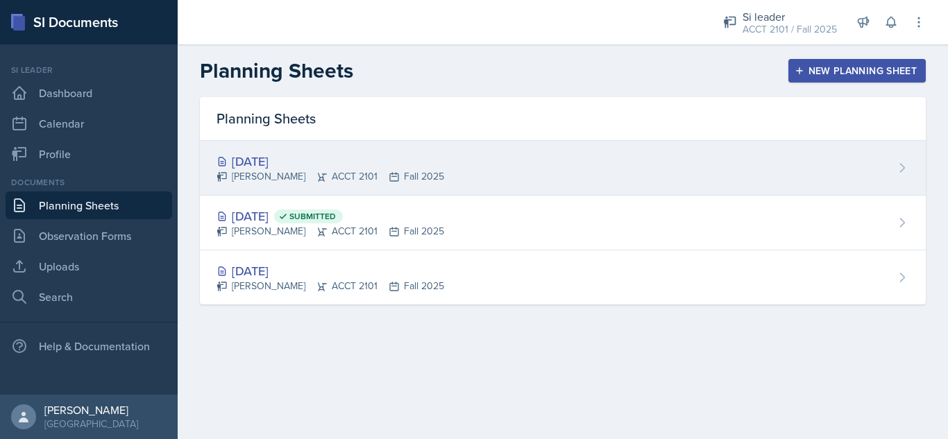
click at [351, 153] on div "[DATE]" at bounding box center [331, 161] width 228 height 19
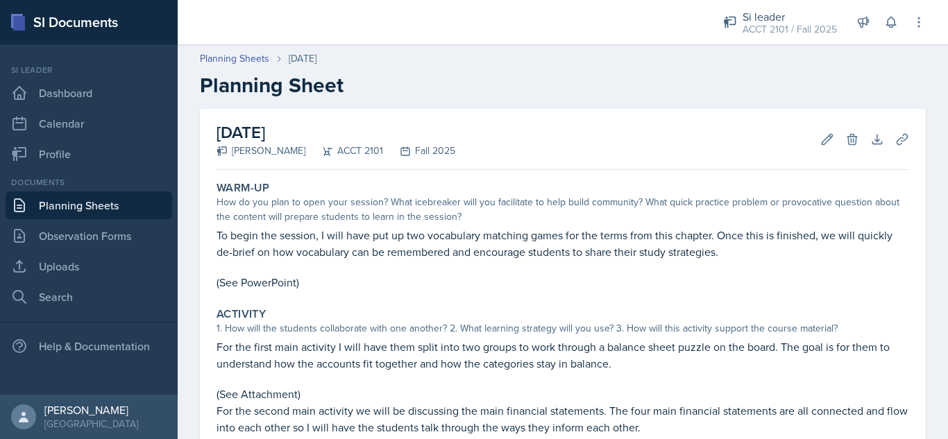
drag, startPoint x: 603, startPoint y: 142, endPoint x: 593, endPoint y: 115, distance: 28.8
click at [593, 115] on div "[DATE] [PERSON_NAME] ACCT 2101 Fall 2025 Edit Delete Download Uploads Autosaving" at bounding box center [563, 139] width 693 height 61
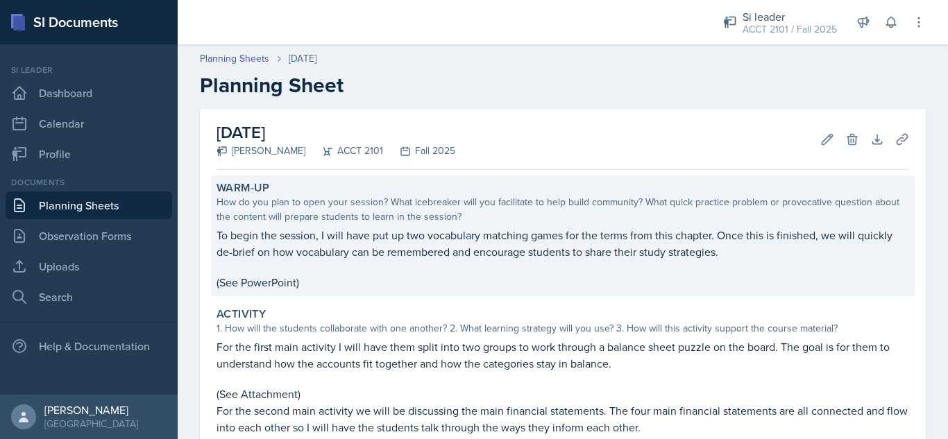
click at [384, 188] on div "Warm-Up" at bounding box center [563, 188] width 693 height 14
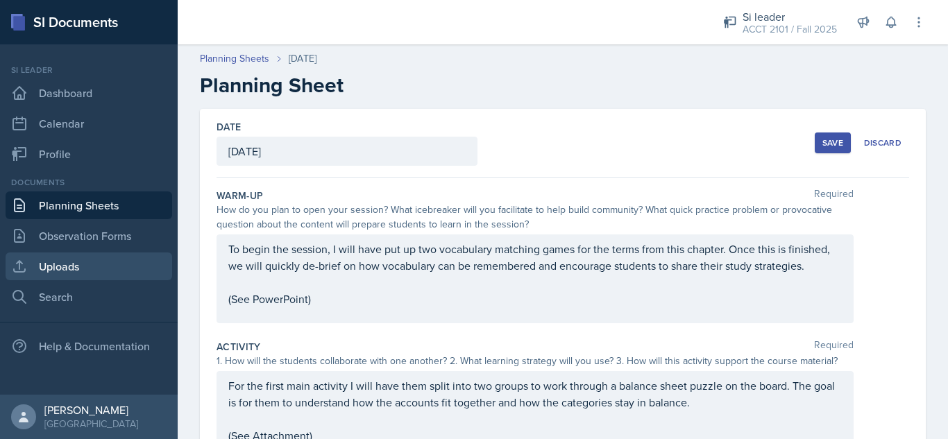
click at [71, 262] on link "Uploads" at bounding box center [89, 267] width 167 height 28
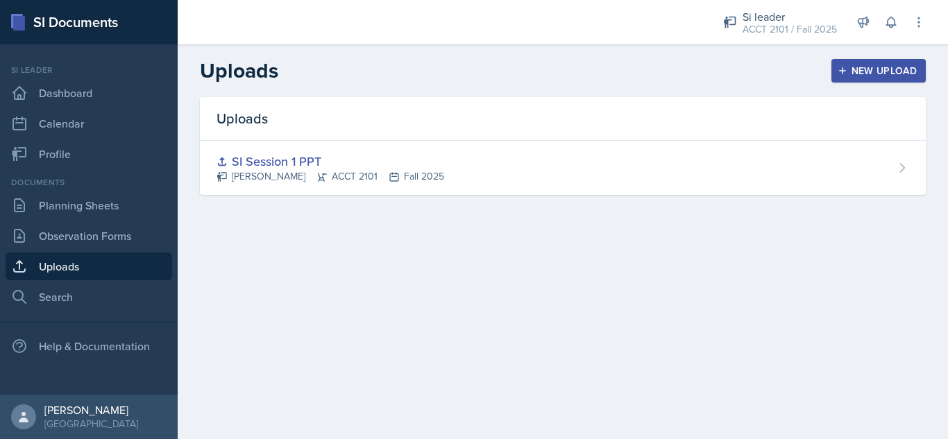
click at [868, 74] on div "New Upload" at bounding box center [879, 70] width 77 height 11
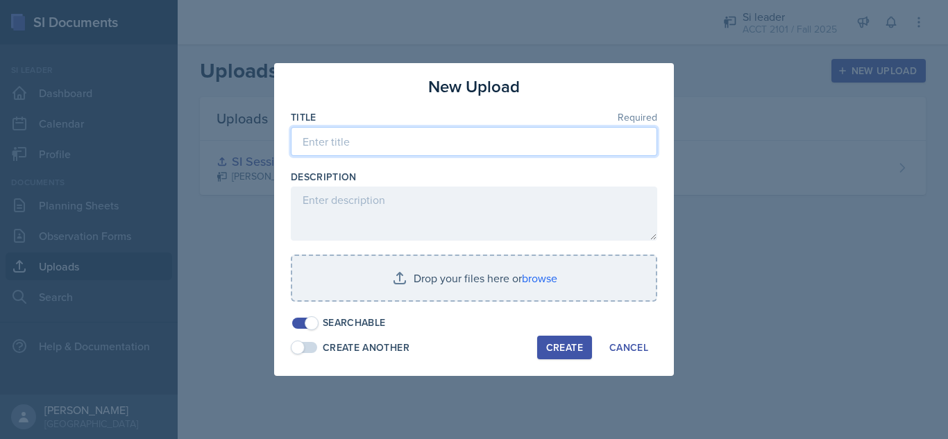
click at [450, 142] on input at bounding box center [474, 141] width 366 height 29
type input "SI Session 2 PPT"
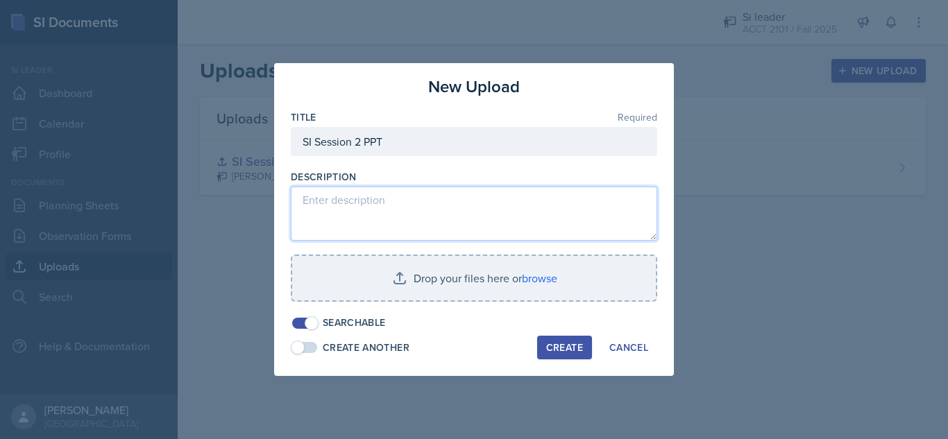
click at [455, 204] on textarea at bounding box center [474, 214] width 366 height 54
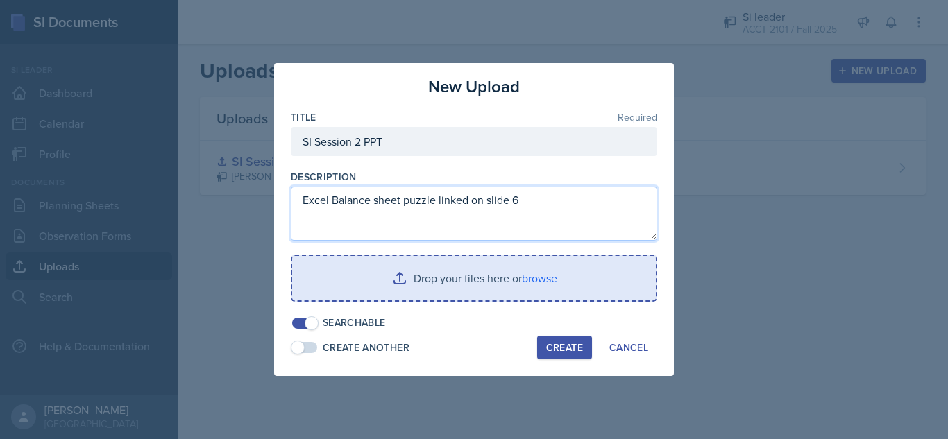
type textarea "Excel Balance sheet puzzle linked on slide 6"
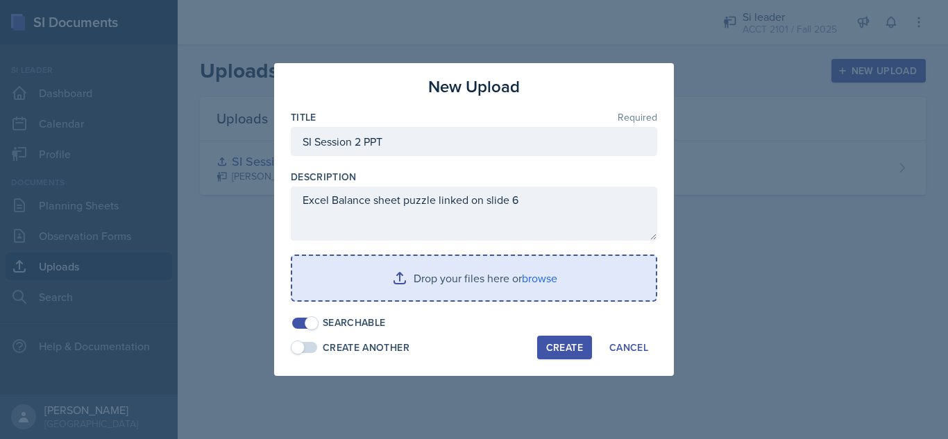
click at [543, 281] on input "file" at bounding box center [474, 278] width 364 height 44
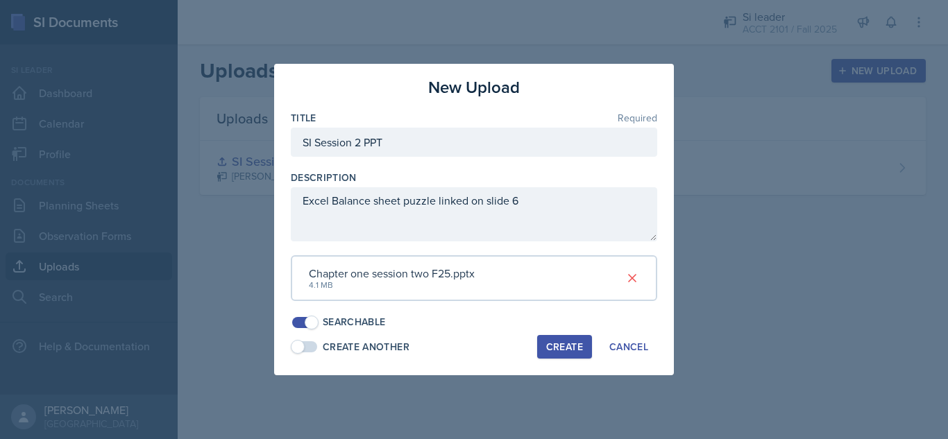
click at [559, 346] on div "Create" at bounding box center [564, 347] width 37 height 11
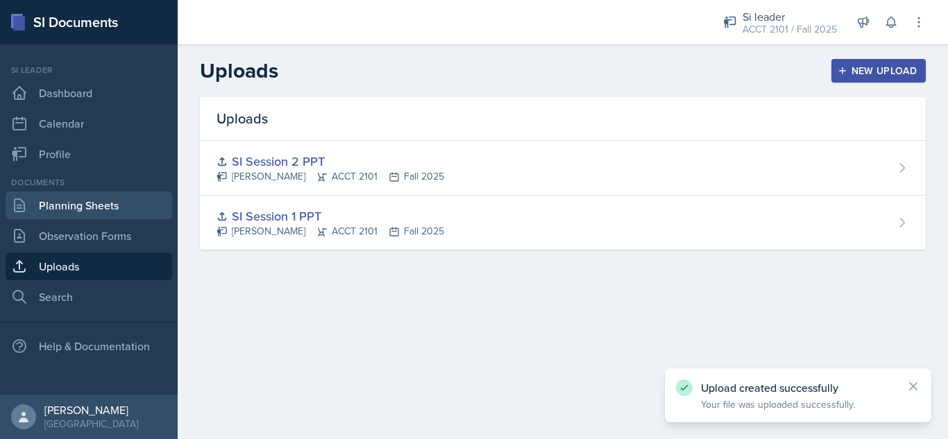
click at [74, 213] on link "Planning Sheets" at bounding box center [89, 206] width 167 height 28
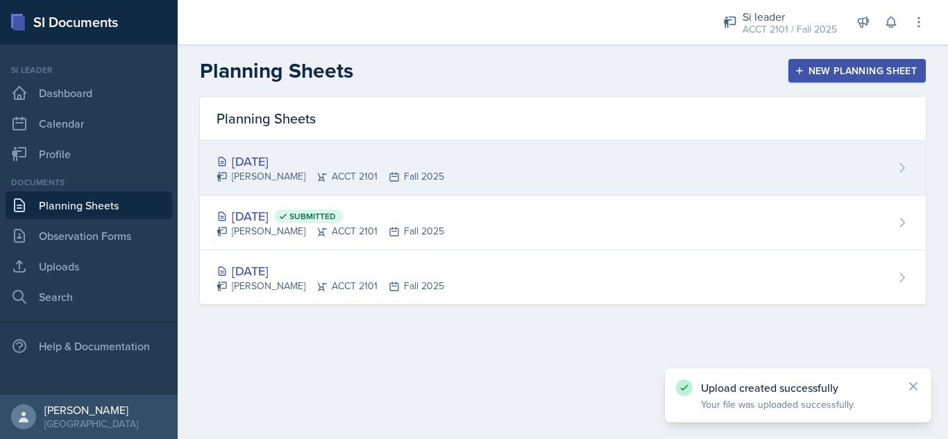
click at [392, 169] on div "[PERSON_NAME] ACCT 2101 Fall 2025" at bounding box center [331, 176] width 228 height 15
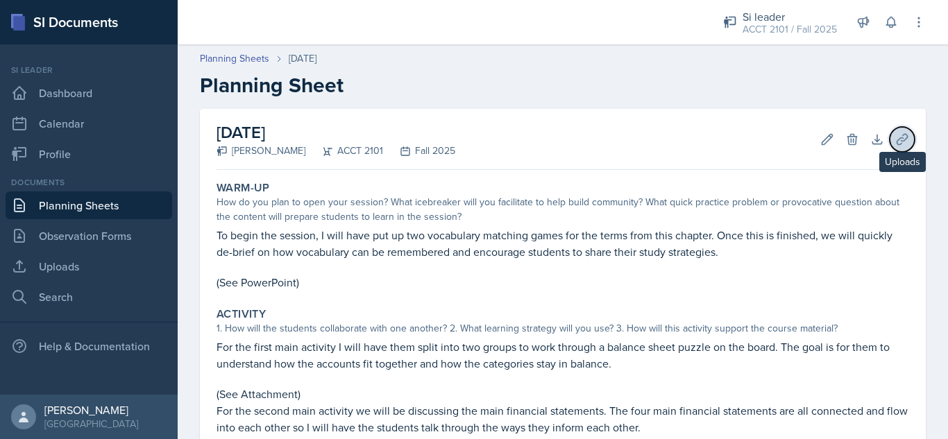
click at [895, 144] on icon at bounding box center [902, 140] width 14 height 14
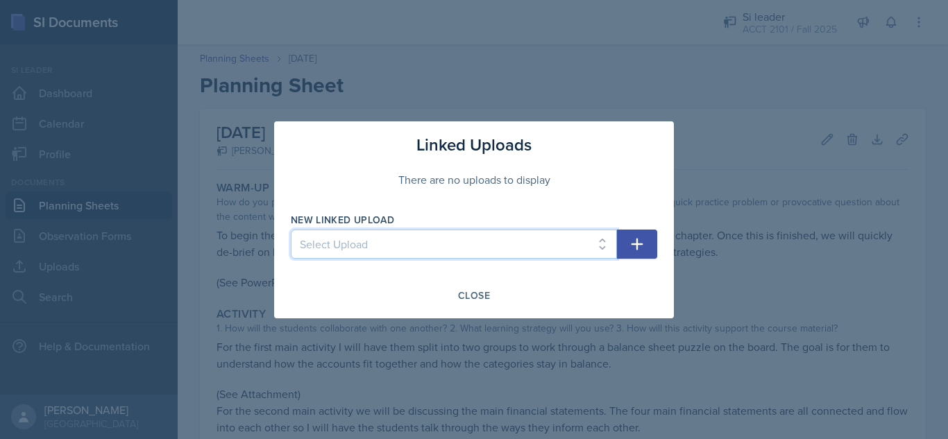
click at [545, 239] on select "Select Upload SI Session 1 PPT SI Session 2 PPT" at bounding box center [454, 244] width 326 height 29
select select "e40f869c-52da-4ab3-af03-f9b8f17f240c"
click at [291, 230] on select "Select Upload SI Session 1 PPT SI Session 2 PPT" at bounding box center [454, 244] width 326 height 29
click at [644, 246] on icon "button" at bounding box center [637, 244] width 17 height 17
select select
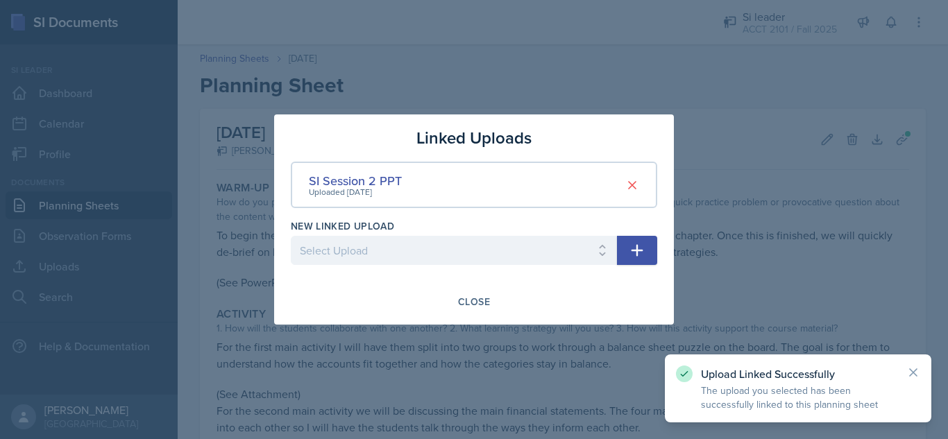
click at [702, 264] on div at bounding box center [474, 219] width 948 height 439
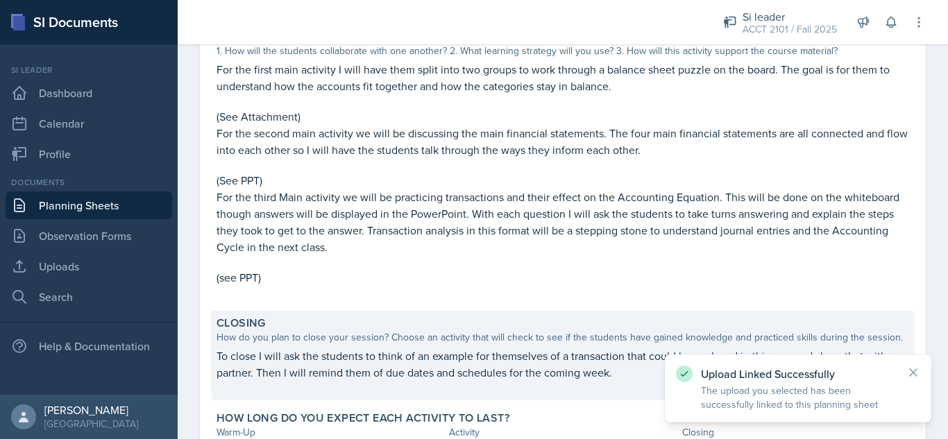
scroll to position [394, 0]
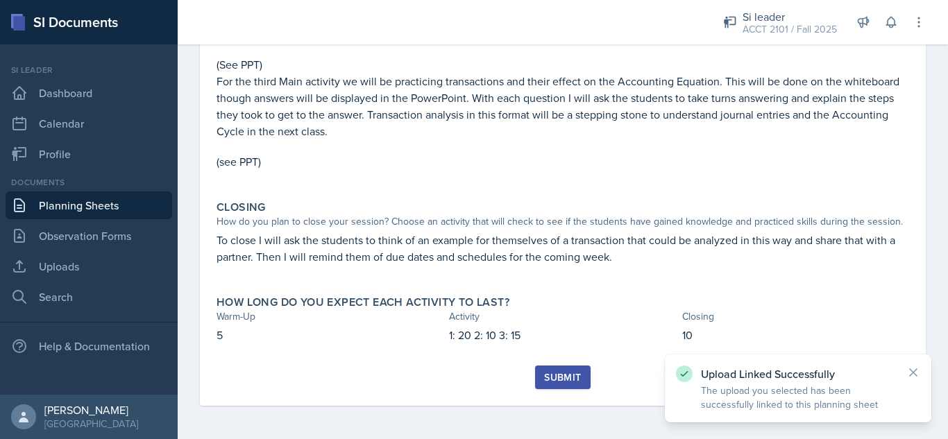
click at [553, 378] on div "Submit" at bounding box center [562, 377] width 37 height 11
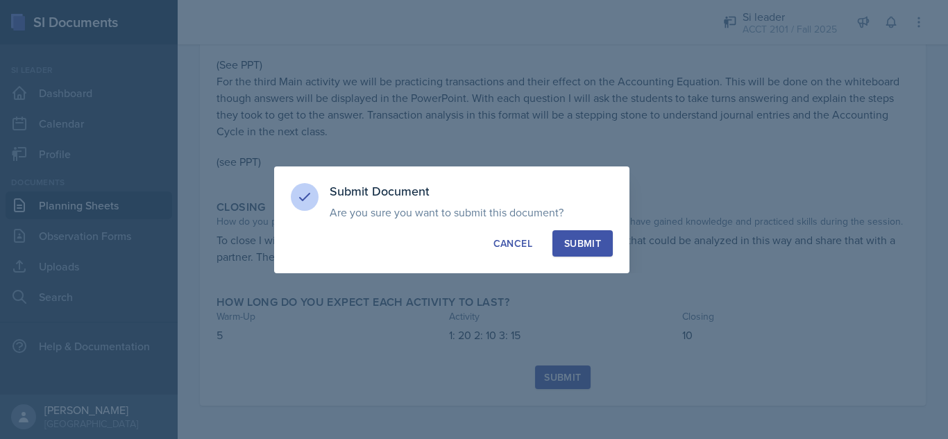
click at [603, 228] on div "Submit Document Are you sure you want to submit this document? This document wi…" at bounding box center [451, 220] width 355 height 107
click at [598, 252] on button "Submit" at bounding box center [583, 243] width 60 height 26
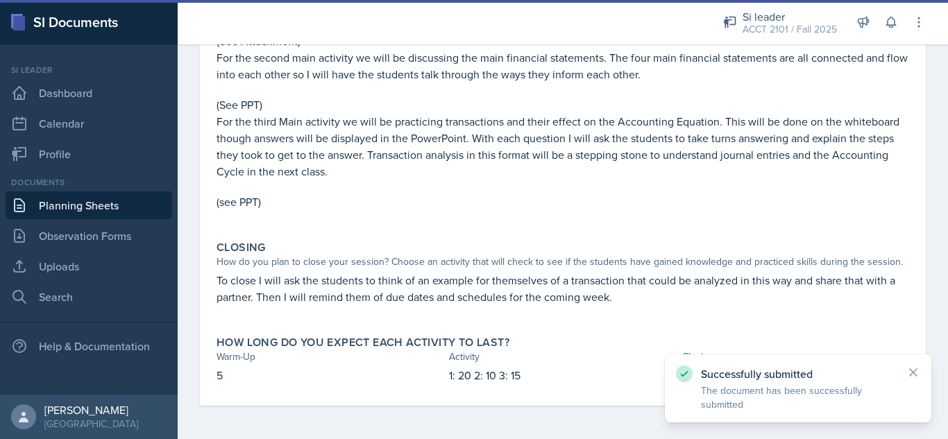
scroll to position [353, 0]
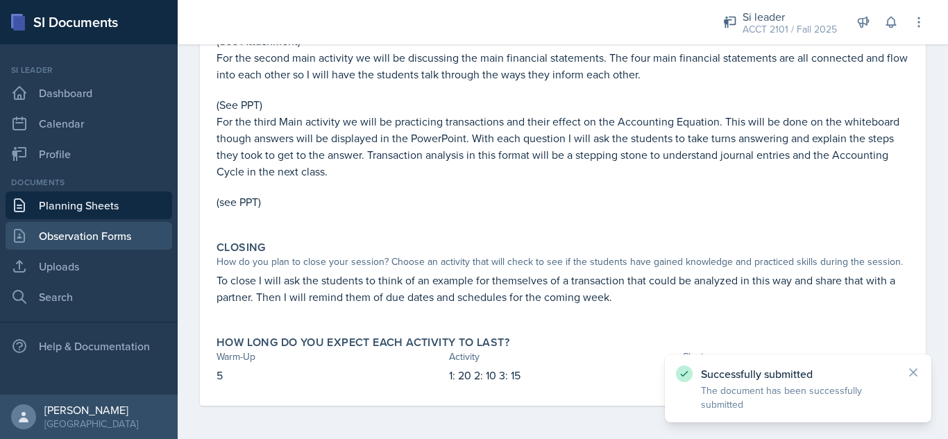
drag, startPoint x: 135, startPoint y: 252, endPoint x: 99, endPoint y: 242, distance: 36.7
click at [130, 255] on div "Documents Planning Sheets Observation Forms Uploads Search" at bounding box center [89, 243] width 167 height 135
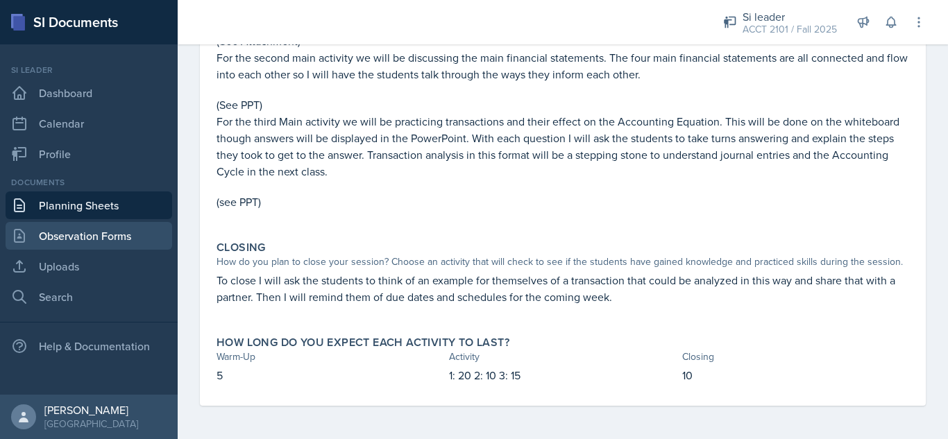
click at [92, 237] on link "Observation Forms" at bounding box center [89, 236] width 167 height 28
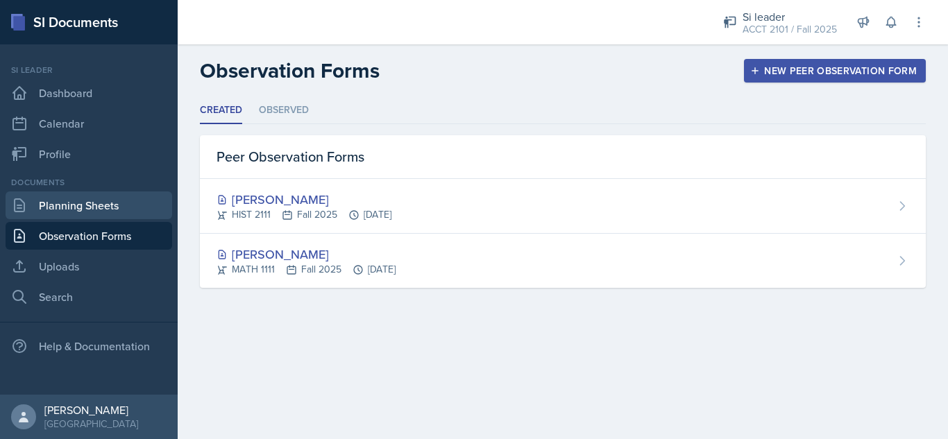
click at [79, 210] on link "Planning Sheets" at bounding box center [89, 206] width 167 height 28
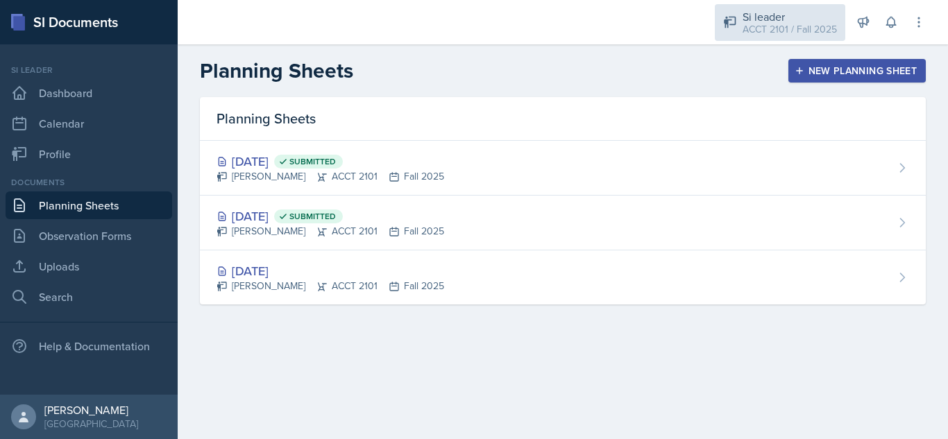
click at [759, 17] on div "Si leader" at bounding box center [790, 16] width 94 height 17
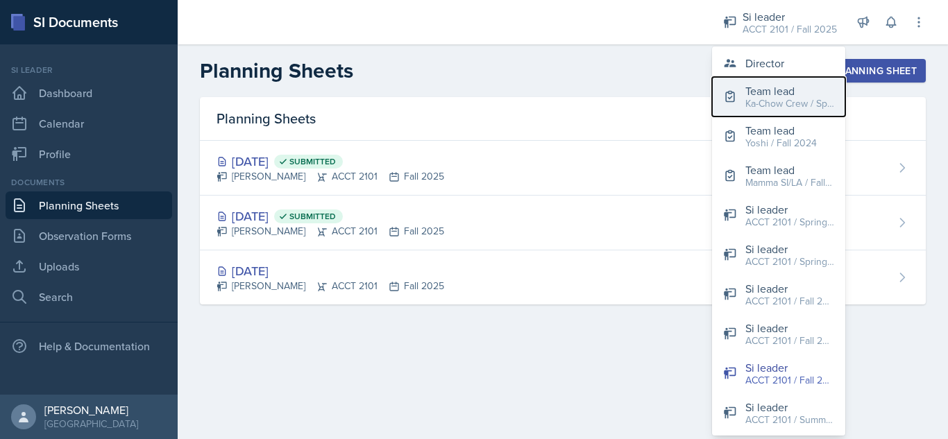
click at [759, 78] on button "Team lead Ka-Chow Crew / Spring 2025" at bounding box center [778, 97] width 133 height 40
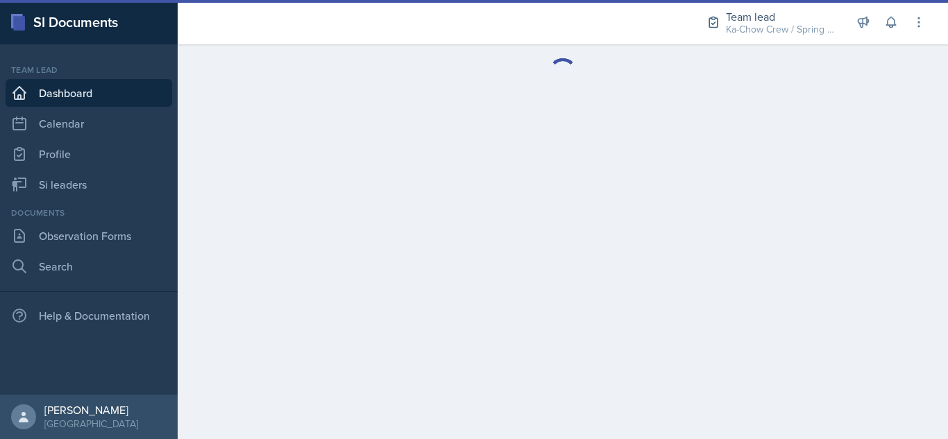
click at [769, 19] on div "Team lead" at bounding box center [781, 16] width 111 height 17
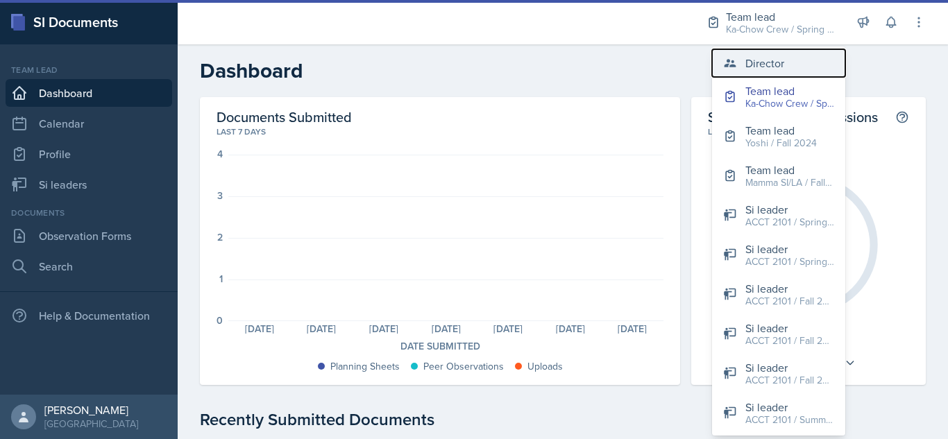
click at [755, 62] on div "Director" at bounding box center [764, 63] width 39 height 17
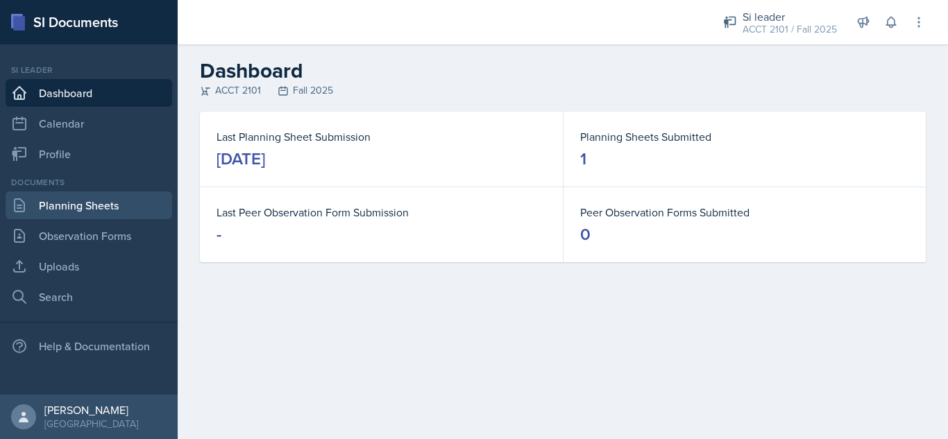
click at [107, 206] on link "Planning Sheets" at bounding box center [89, 206] width 167 height 28
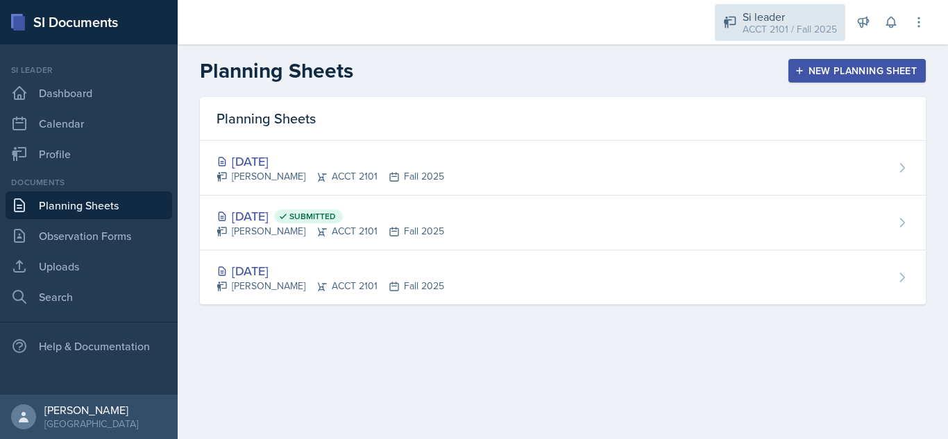
click at [759, 24] on div "ACCT 2101 / Fall 2025" at bounding box center [790, 29] width 94 height 15
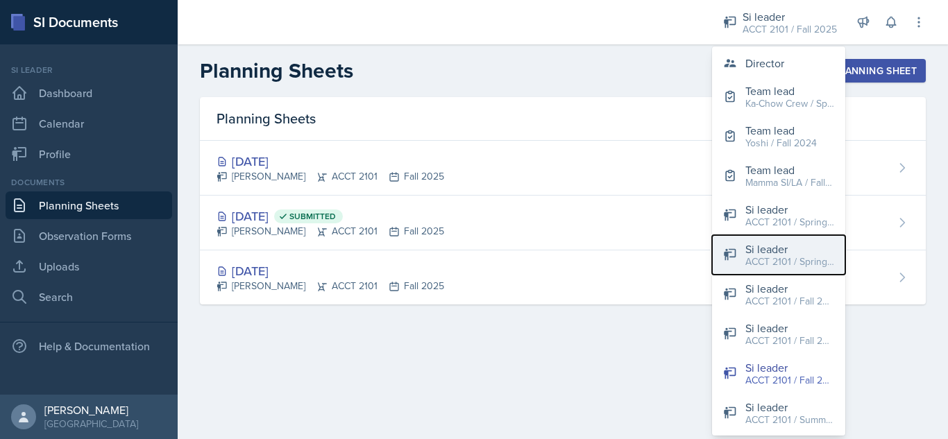
click at [789, 258] on div "ACCT 2101 / Spring 2025" at bounding box center [789, 262] width 89 height 15
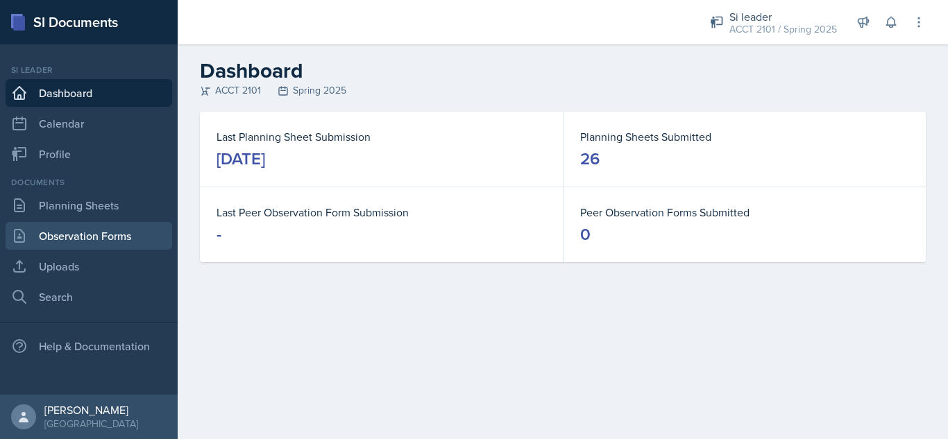
click at [80, 246] on link "Observation Forms" at bounding box center [89, 236] width 167 height 28
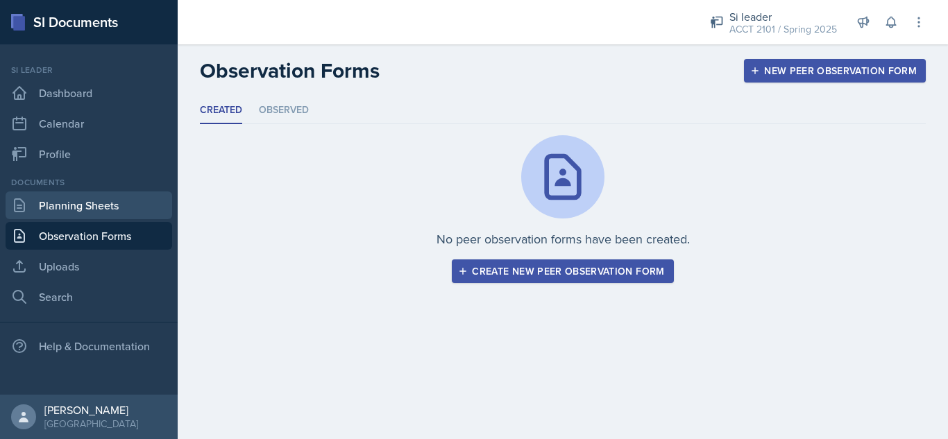
click at [97, 209] on link "Planning Sheets" at bounding box center [89, 206] width 167 height 28
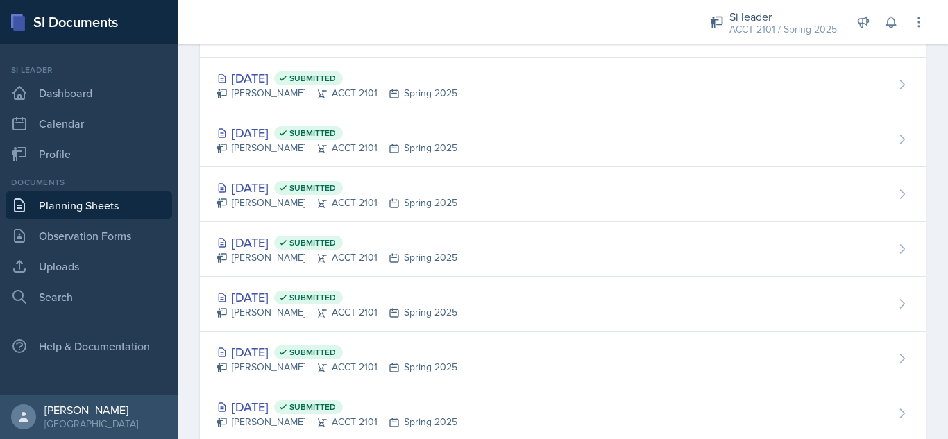
scroll to position [1270, 0]
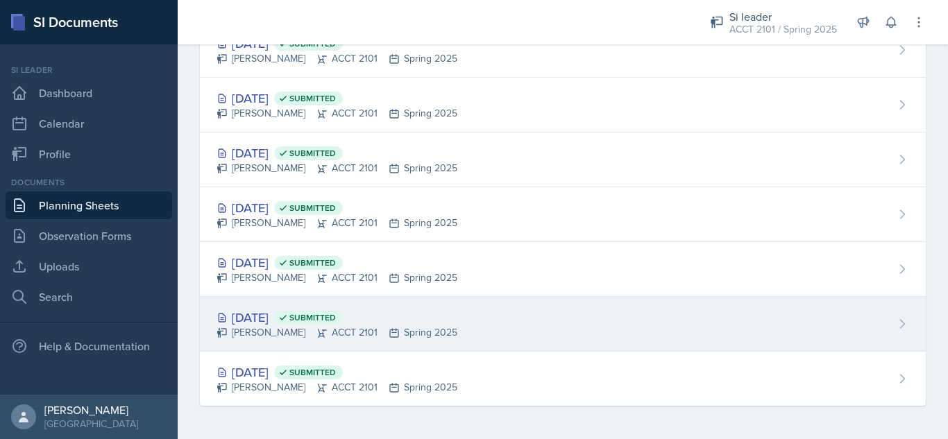
click at [480, 323] on div "Jan 16th, 2025 Submitted Becca Adams ACCT 2101 Spring 2025" at bounding box center [563, 324] width 726 height 55
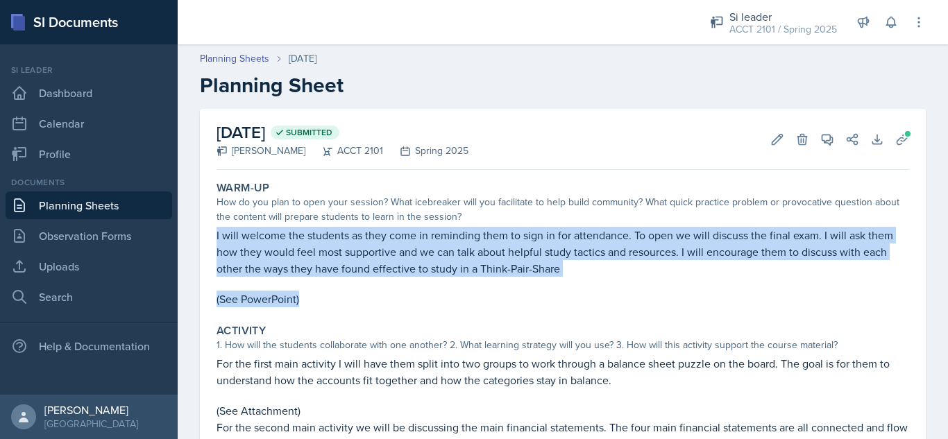
drag, startPoint x: 209, startPoint y: 232, endPoint x: 329, endPoint y: 305, distance: 140.5
click at [329, 305] on div "January 16th, 2025 Submitted Becca Adams ACCT 2101 Spring 2025 Edit Delete View…" at bounding box center [563, 396] width 726 height 575
copy div "I will welcome the students as they come in reminding them to sign in for atten…"
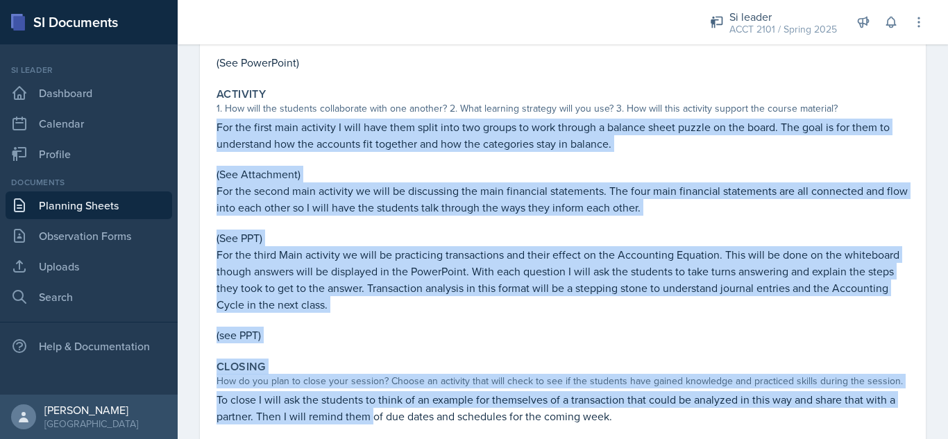
scroll to position [278, 0]
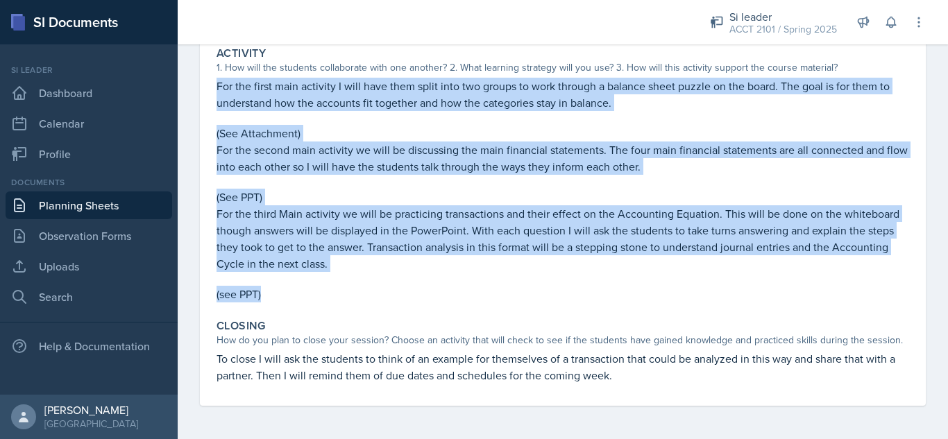
drag, startPoint x: 215, startPoint y: 201, endPoint x: 367, endPoint y: 306, distance: 185.0
click at [367, 306] on div "Activity 1. How will the students collaborate with one another? 2. What learnin…" at bounding box center [563, 174] width 704 height 267
copy div "For the first main activity I will have them split into two groups to work thro…"
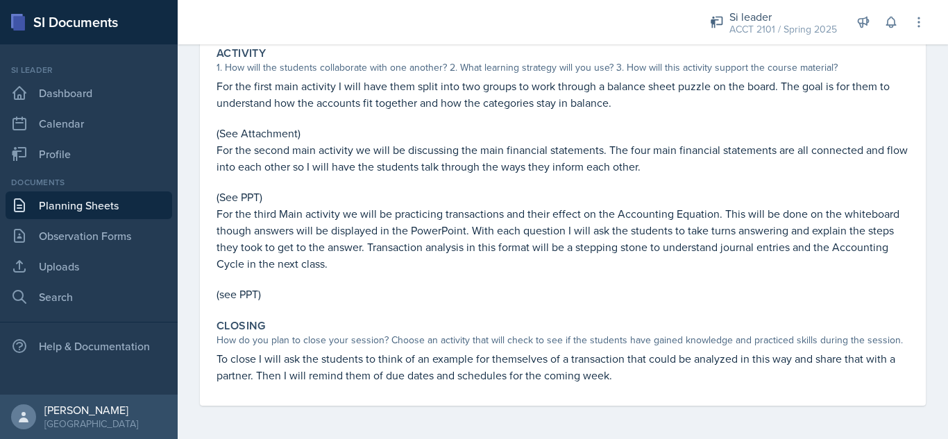
click at [322, 364] on p "To close I will ask the students to think of an example for themselves of a tra…" at bounding box center [563, 367] width 693 height 33
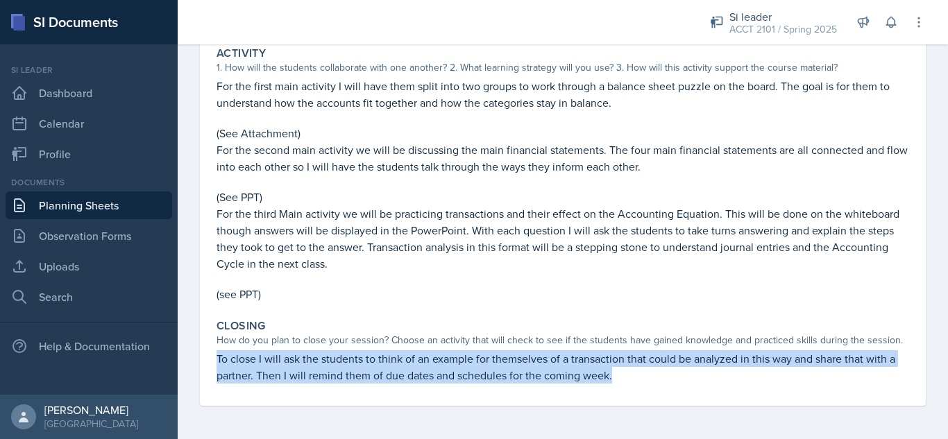
drag, startPoint x: 215, startPoint y: 357, endPoint x: 690, endPoint y: 387, distance: 475.8
click at [690, 387] on div "Closing How do you plan to close your session? Choose an activity that will che…" at bounding box center [563, 352] width 704 height 76
copy p "To close I will ask the students to think of an example for themselves of a tra…"
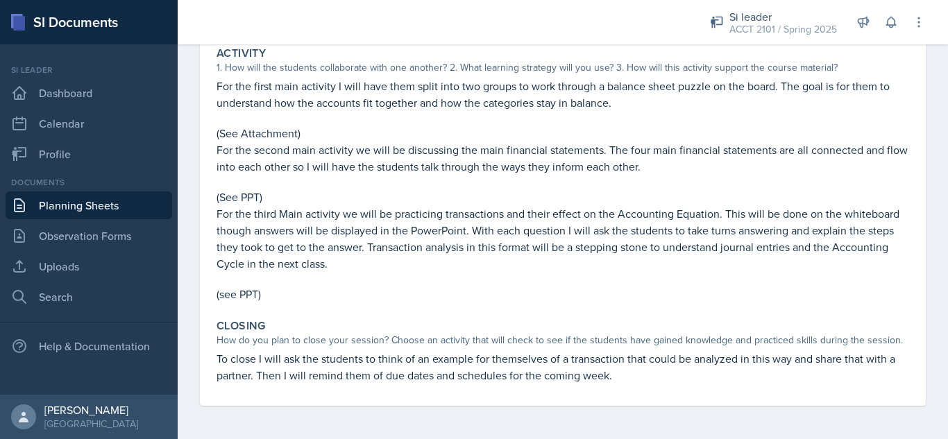
click at [639, 155] on p "For the second main activity we will be discussing the main financial statement…" at bounding box center [563, 158] width 693 height 33
